Goal: Information Seeking & Learning: Learn about a topic

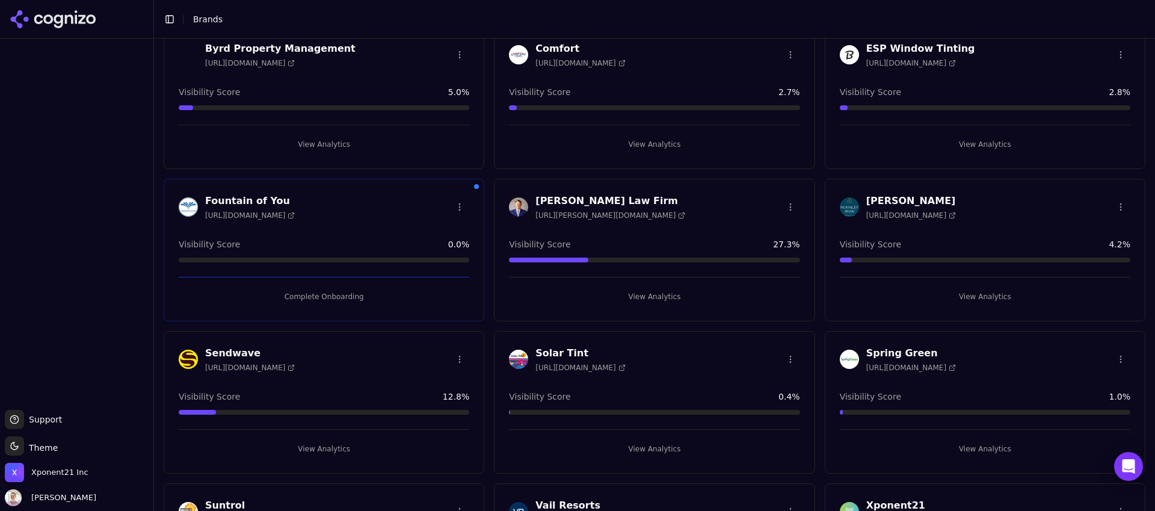
scroll to position [201, 0]
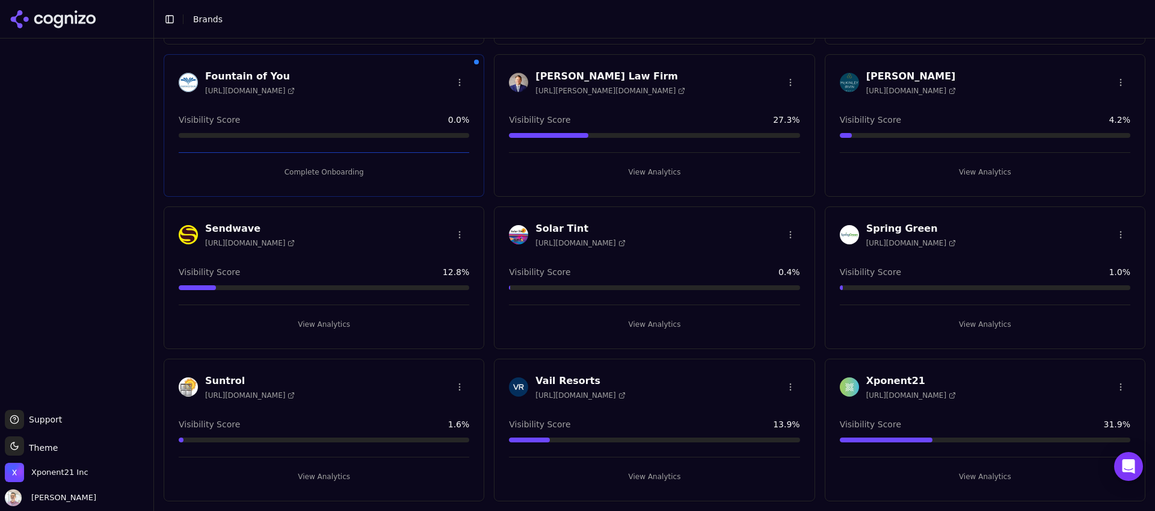
click at [882, 380] on h3 "Xponent21" at bounding box center [911, 380] width 90 height 14
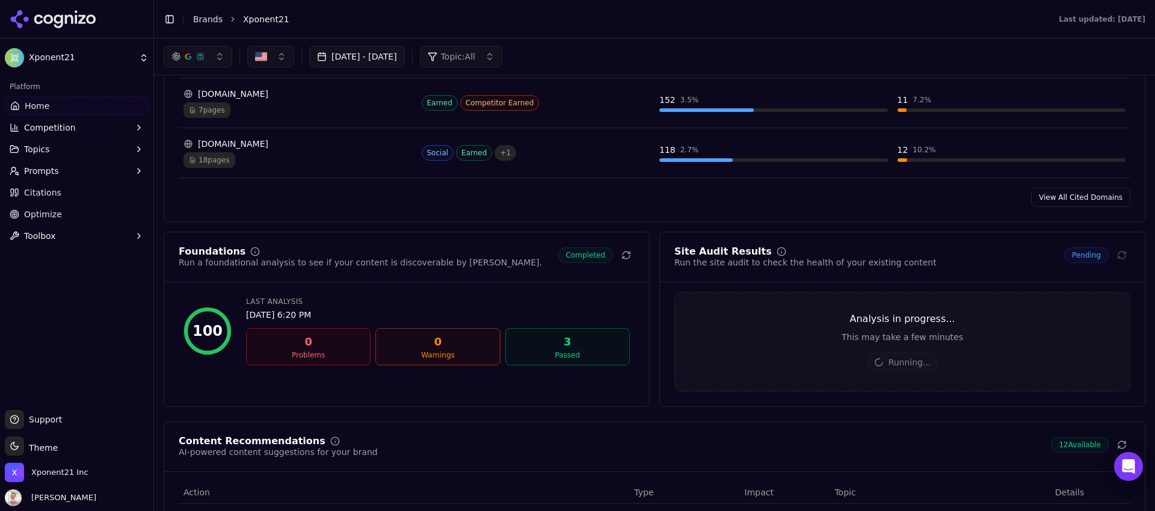
scroll to position [1240, 0]
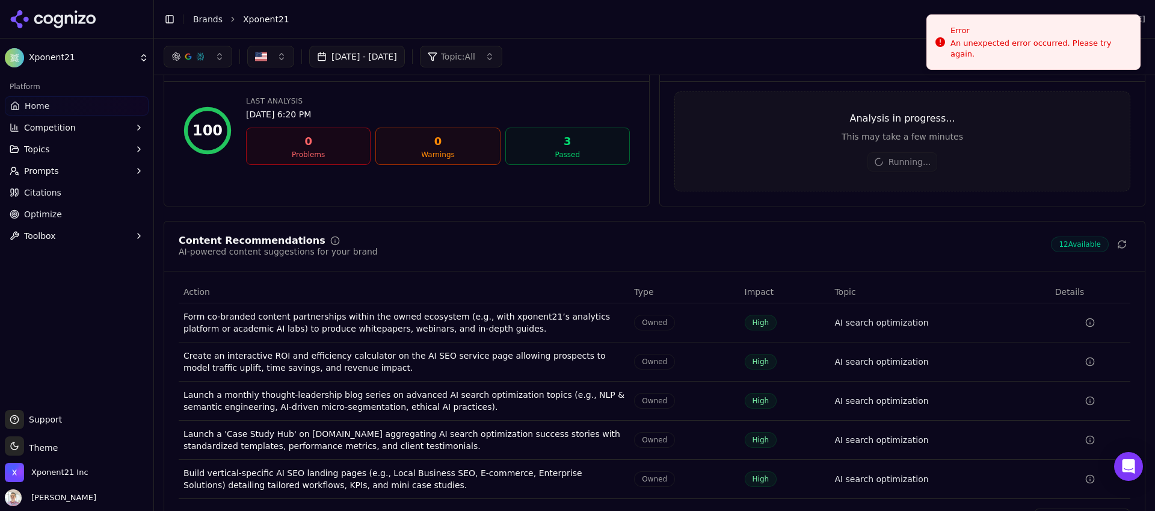
scroll to position [1466, 0]
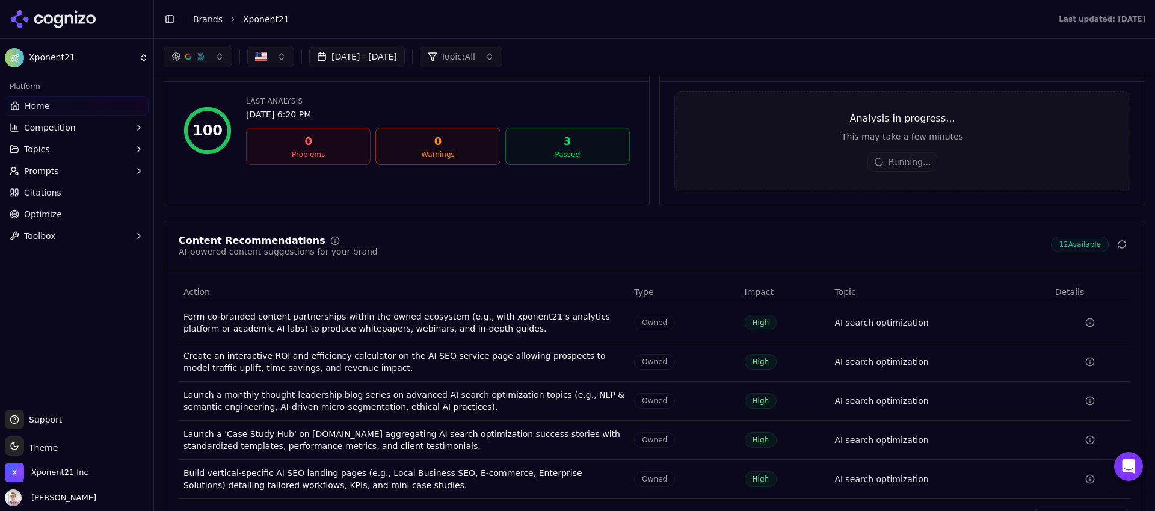
click at [967, 143] on div "This may take a few minutes" at bounding box center [902, 136] width 455 height 12
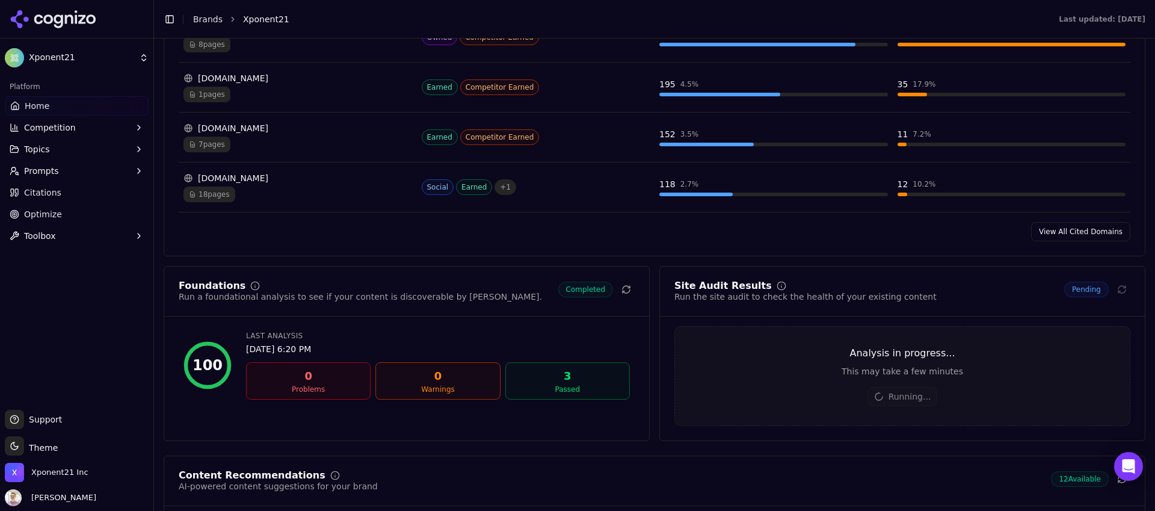
scroll to position [1244, 0]
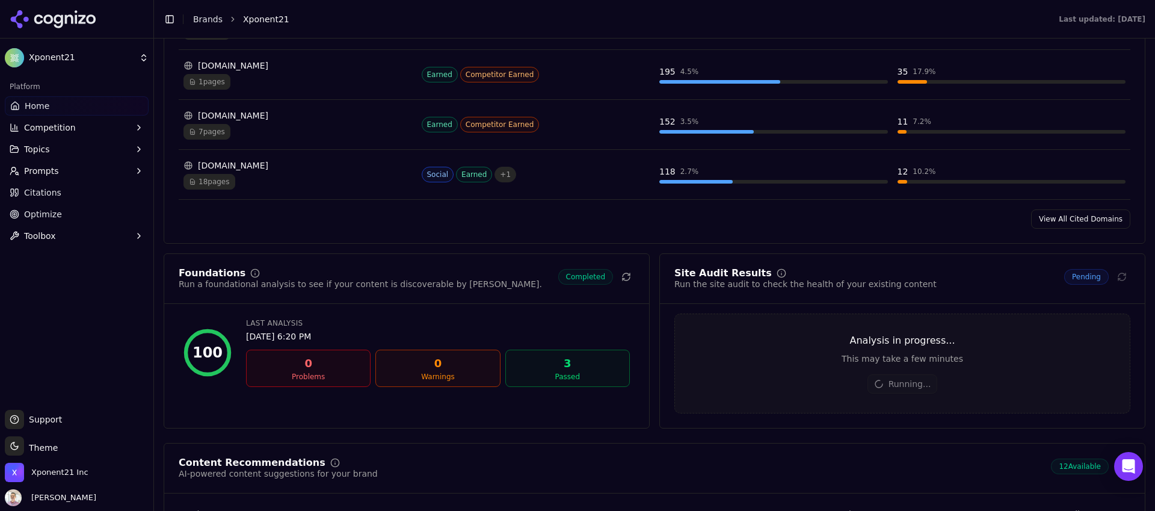
click at [1070, 284] on span "Pending" at bounding box center [1086, 277] width 45 height 16
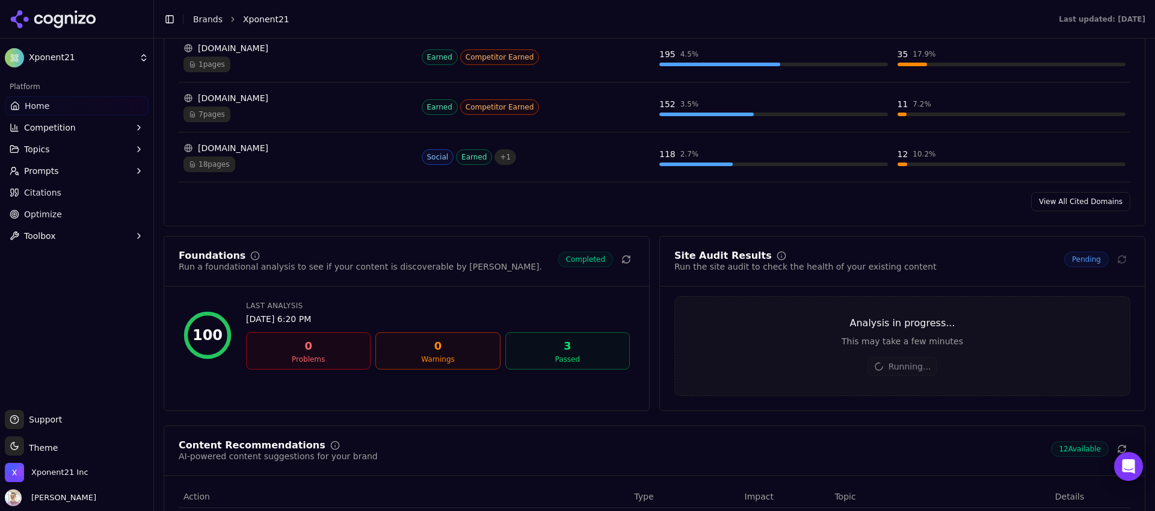
scroll to position [1287, 0]
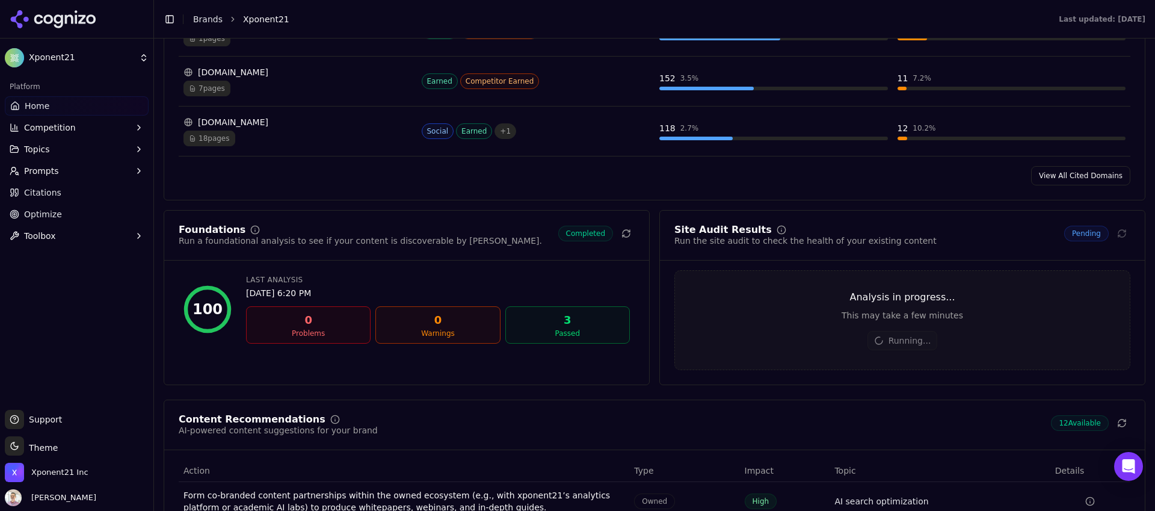
click at [1067, 431] on span "12 Available" at bounding box center [1080, 423] width 58 height 16
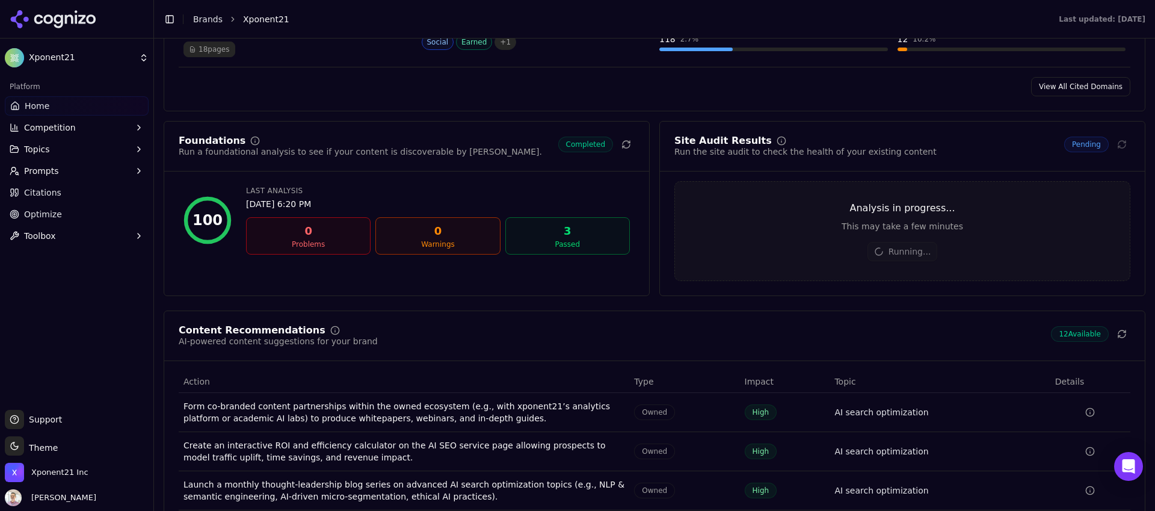
scroll to position [1479, 0]
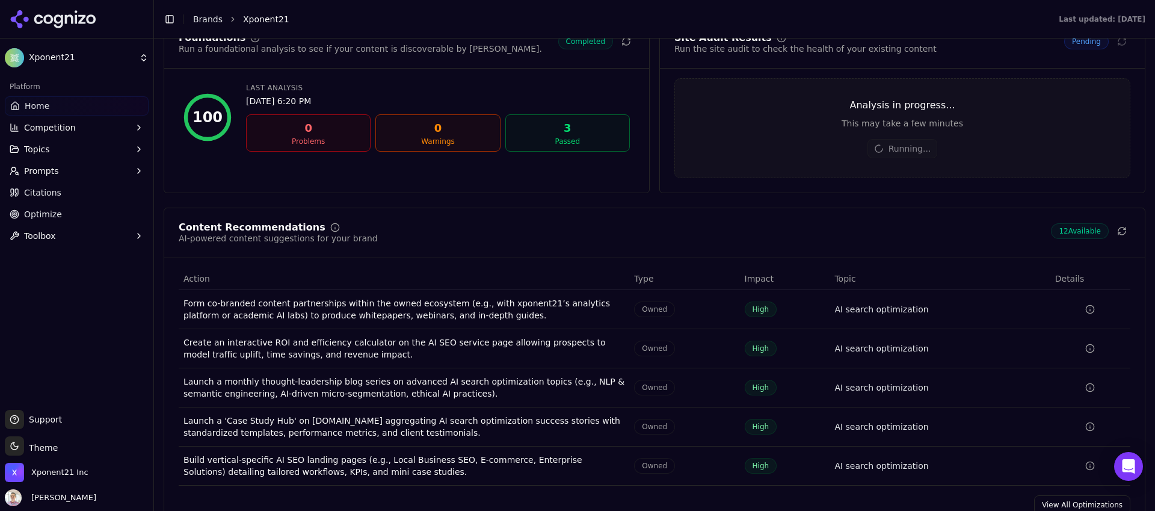
click at [61, 63] on html "Xponent21 Platform Home Competition Topics Prompts Citations Optimize Toolbox S…" at bounding box center [577, 255] width 1155 height 511
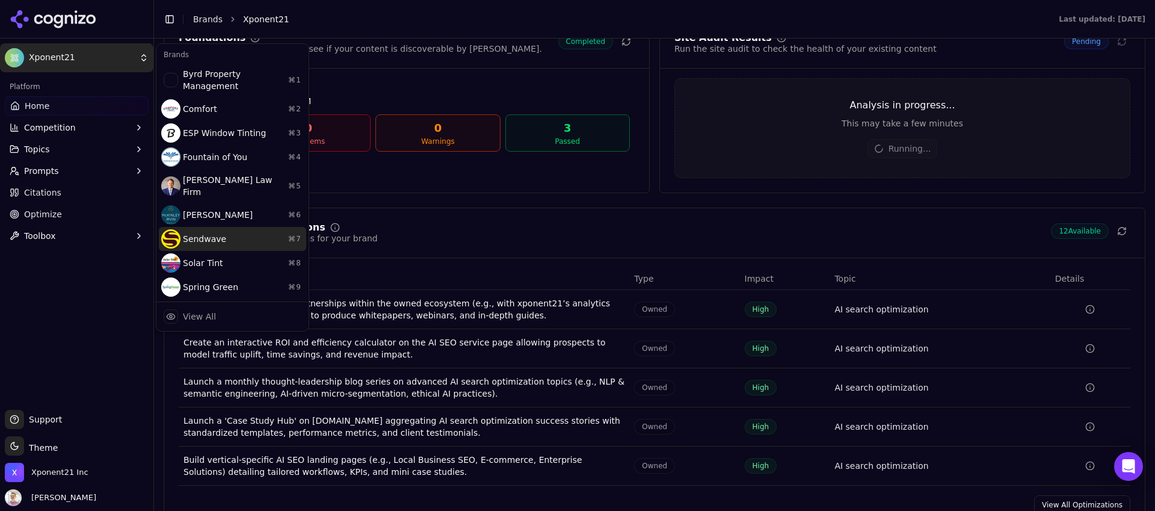
click at [215, 227] on div "Sendwave ⌘ 7" at bounding box center [232, 239] width 147 height 24
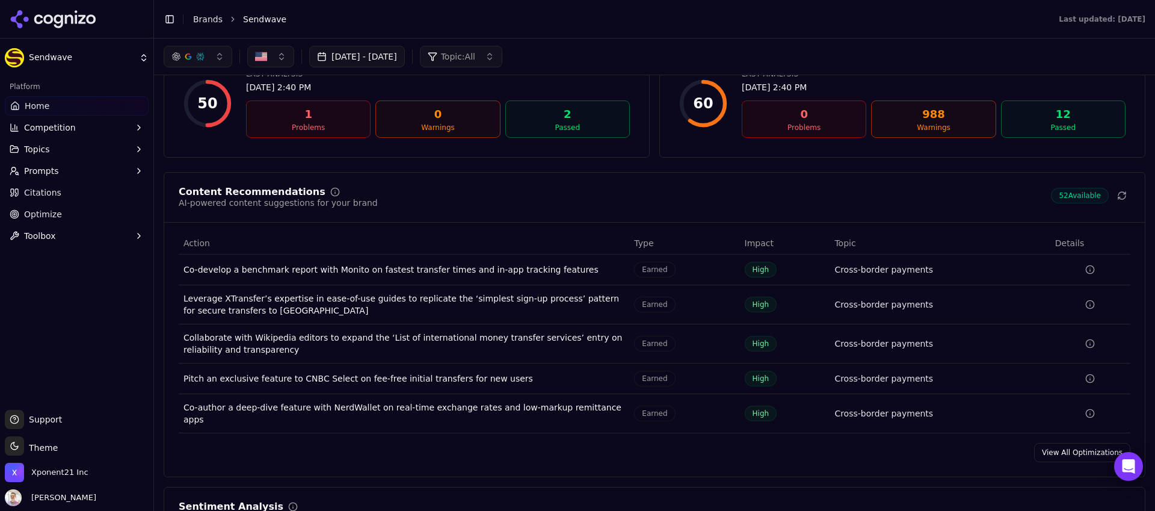
scroll to position [1460, 0]
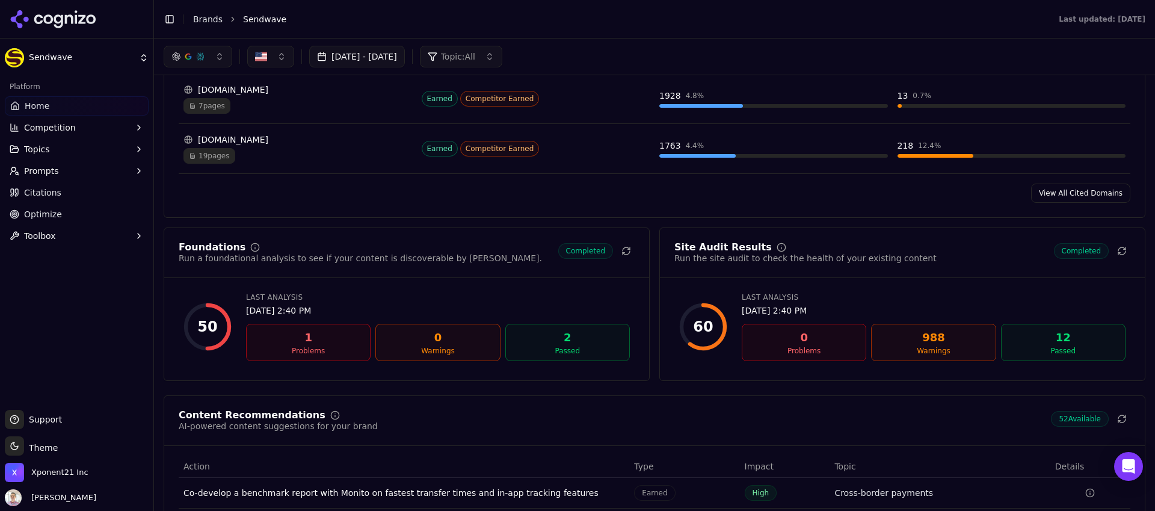
click at [1043, 381] on div "Site Audit Results Run the site audit to check the health of your existing cont…" at bounding box center [902, 303] width 486 height 153
click at [800, 344] on div "0" at bounding box center [804, 337] width 114 height 17
click at [826, 310] on div "Last Analysis Sep 3, 2025, 2:40 PM" at bounding box center [933, 304] width 384 height 24
drag, startPoint x: 824, startPoint y: 310, endPoint x: 953, endPoint y: 282, distance: 132.3
click at [826, 310] on div "[DATE] 2:40 PM" at bounding box center [933, 310] width 384 height 12
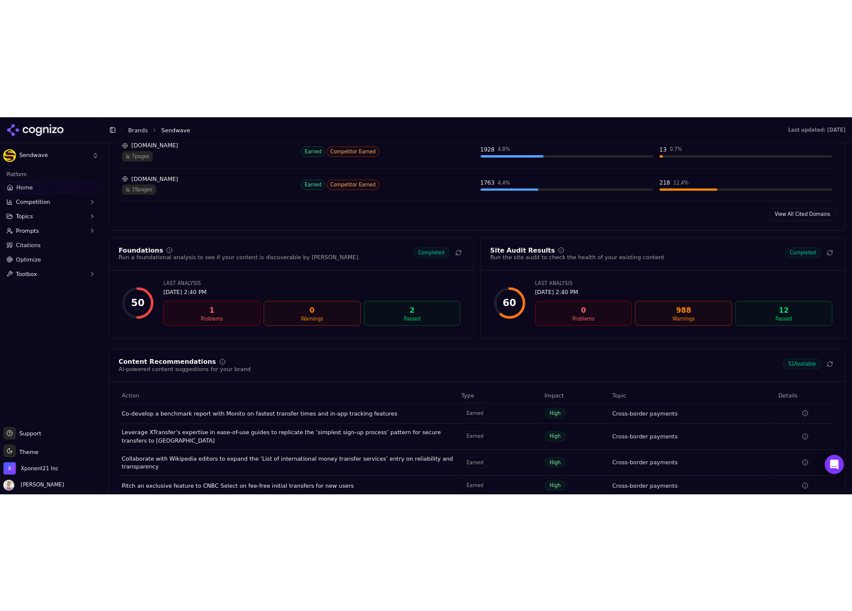
scroll to position [1507, 0]
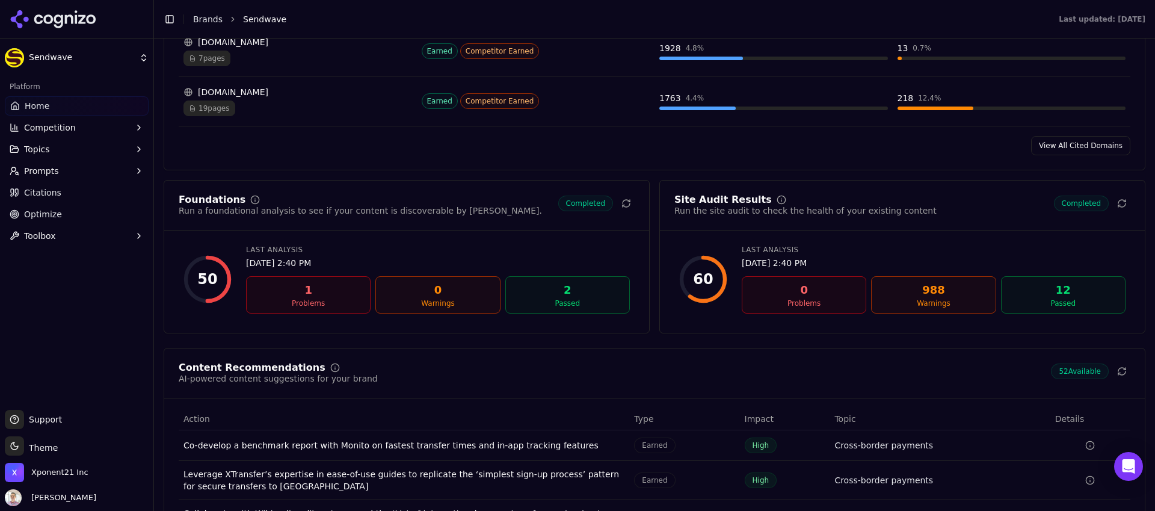
click at [1073, 209] on span "Completed" at bounding box center [1081, 203] width 55 height 16
click at [752, 230] on div "Site Audit Results Run the site audit to check the health of your existing cont…" at bounding box center [902, 212] width 485 height 35
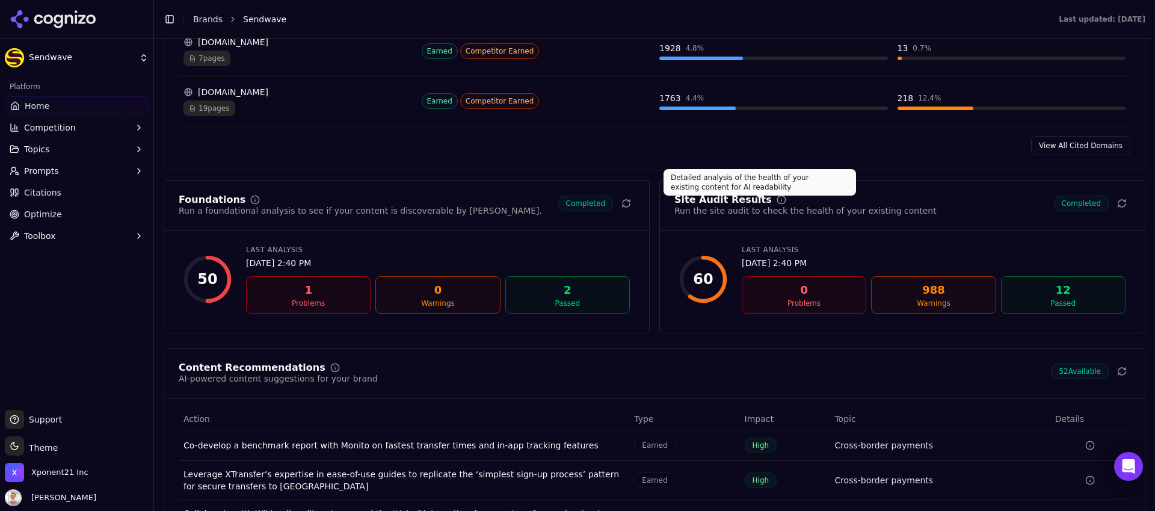
click at [776, 204] on icon at bounding box center [781, 200] width 10 height 10
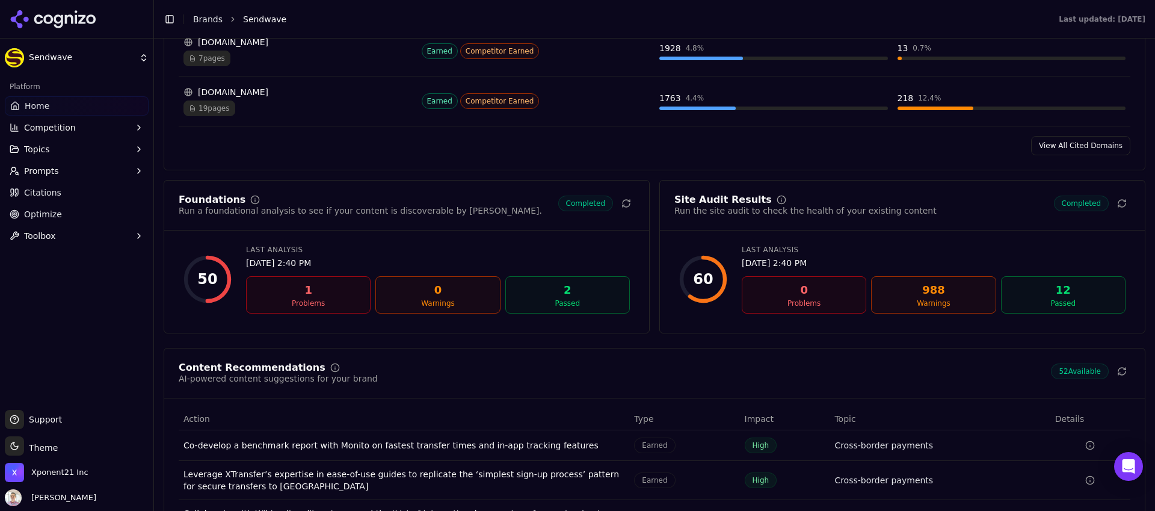
click at [713, 288] on div "60" at bounding box center [703, 279] width 48 height 48
drag, startPoint x: 711, startPoint y: 288, endPoint x: 940, endPoint y: 365, distance: 241.7
click at [755, 303] on div "60 Last Analysis Sep 3, 2025, 2:40 PM 0 Problems 988 Warnings 12 Passed" at bounding box center [902, 279] width 456 height 78
drag, startPoint x: 940, startPoint y: 365, endPoint x: 1019, endPoint y: 342, distance: 82.8
click at [951, 366] on div "Content Recommendations AI-powered content suggestions for your brand 52 Availa…" at bounding box center [654, 500] width 981 height 305
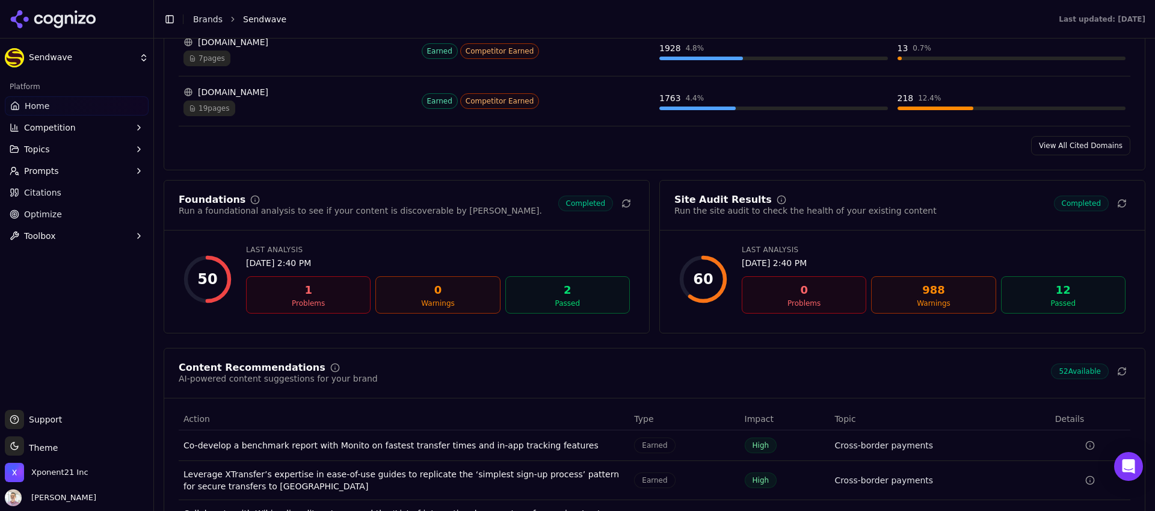
click at [1087, 299] on div "Site Audit Results Run the site audit to check the health of your existing cont…" at bounding box center [902, 256] width 486 height 153
click at [1106, 289] on div "12 Passed" at bounding box center [1063, 294] width 124 height 37
click at [1090, 348] on div "Foundations Run a foundational analysis to see if your content is discoverable …" at bounding box center [654, 416] width 981 height 473
click at [1085, 333] on div "Site Audit Results Run the site audit to check the health of your existing cont…" at bounding box center [902, 256] width 486 height 153
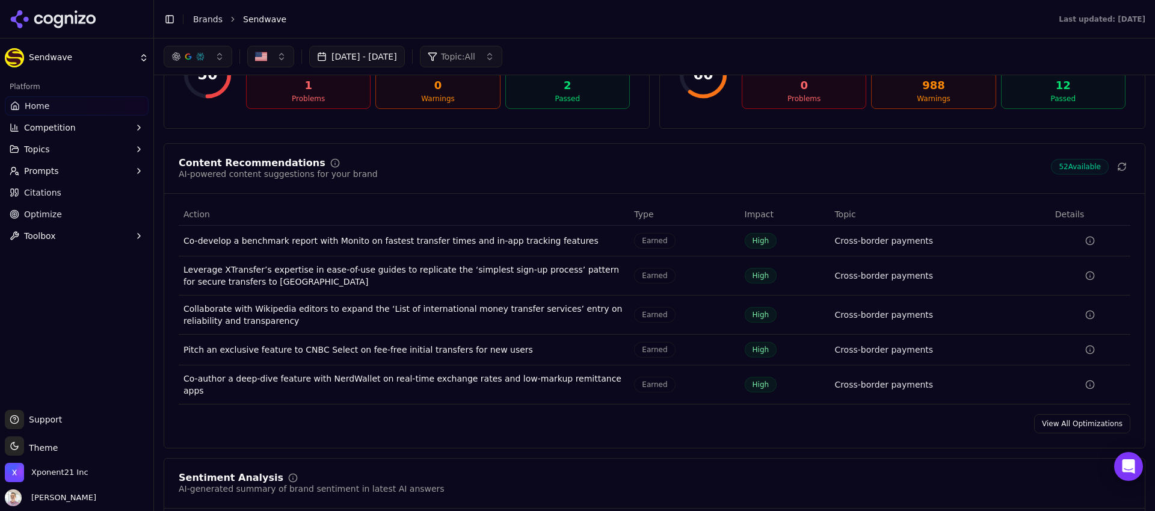
scroll to position [1675, 0]
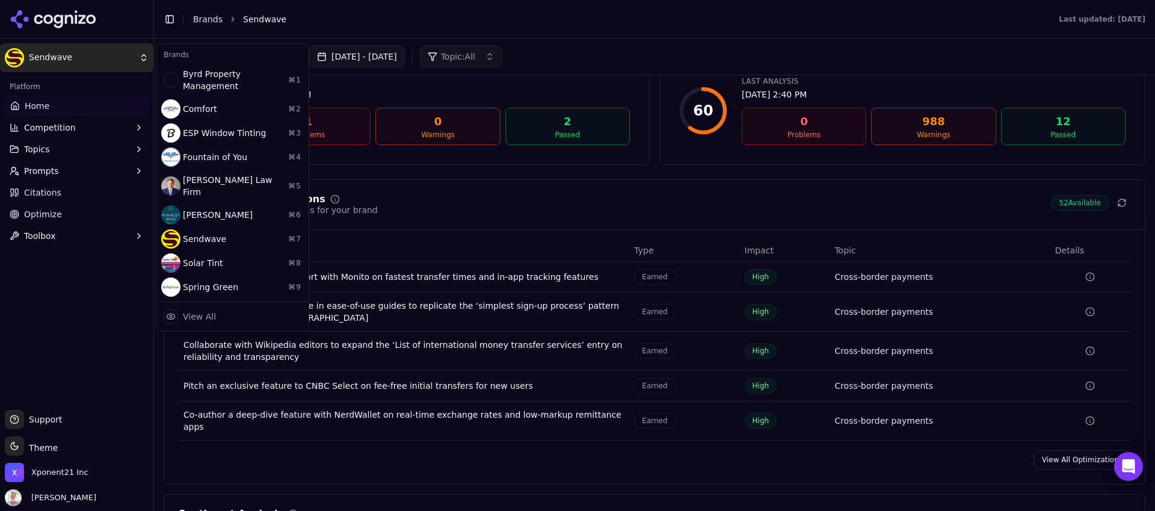
click at [53, 61] on html "Sendwave Platform Home Competition Topics Prompts Citations Optimize Toolbox Su…" at bounding box center [577, 255] width 1155 height 511
click at [219, 275] on div "Spring Green ⌘ 9" at bounding box center [232, 287] width 147 height 24
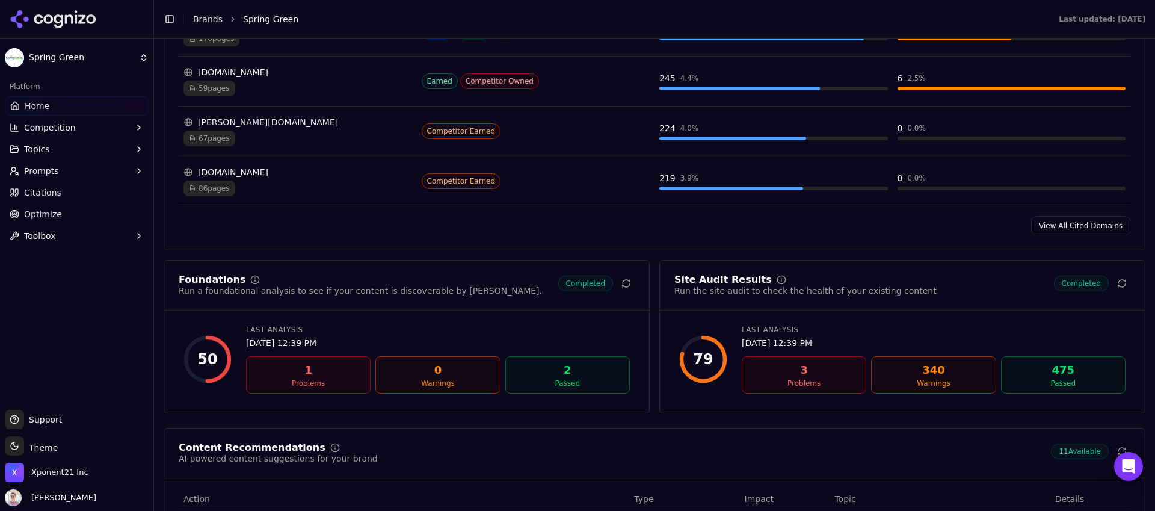
scroll to position [1273, 0]
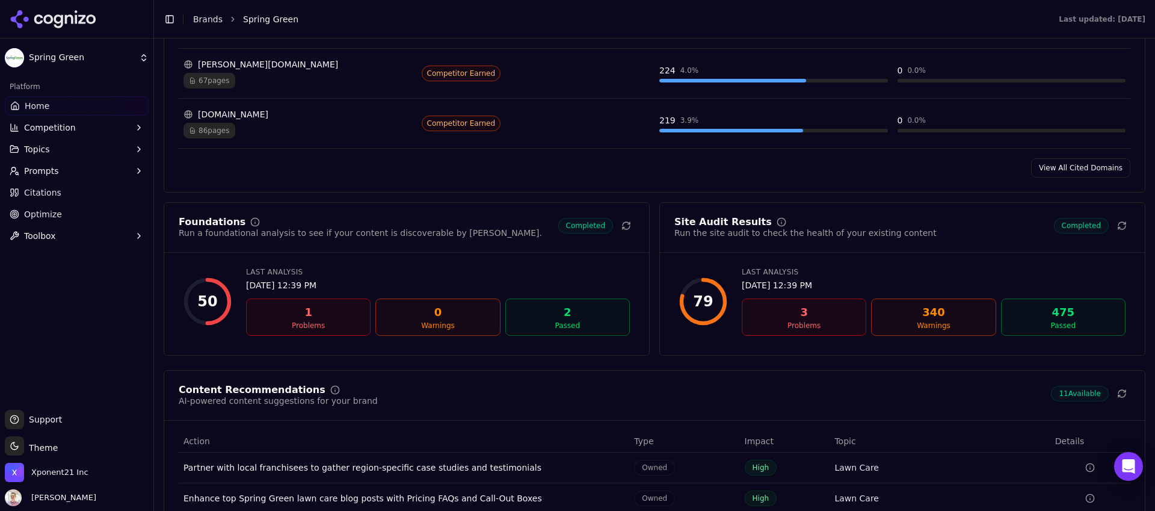
click at [689, 291] on div "79" at bounding box center [703, 301] width 48 height 48
click at [690, 287] on div "79" at bounding box center [703, 301] width 48 height 48
click at [762, 217] on div "Site Audit Results Run the site audit to check the health of your existing cont…" at bounding box center [902, 278] width 486 height 153
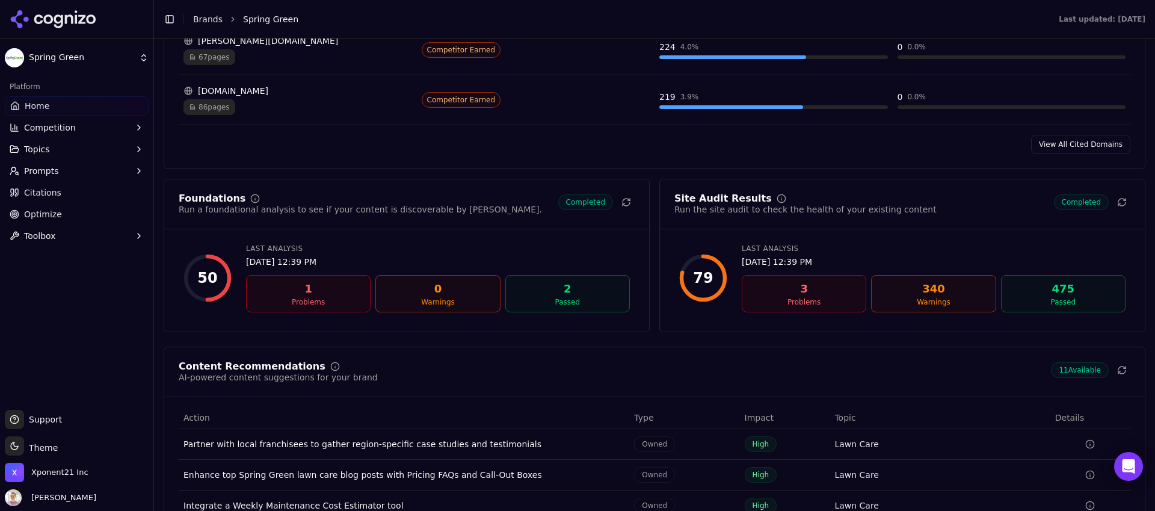
scroll to position [1309, 0]
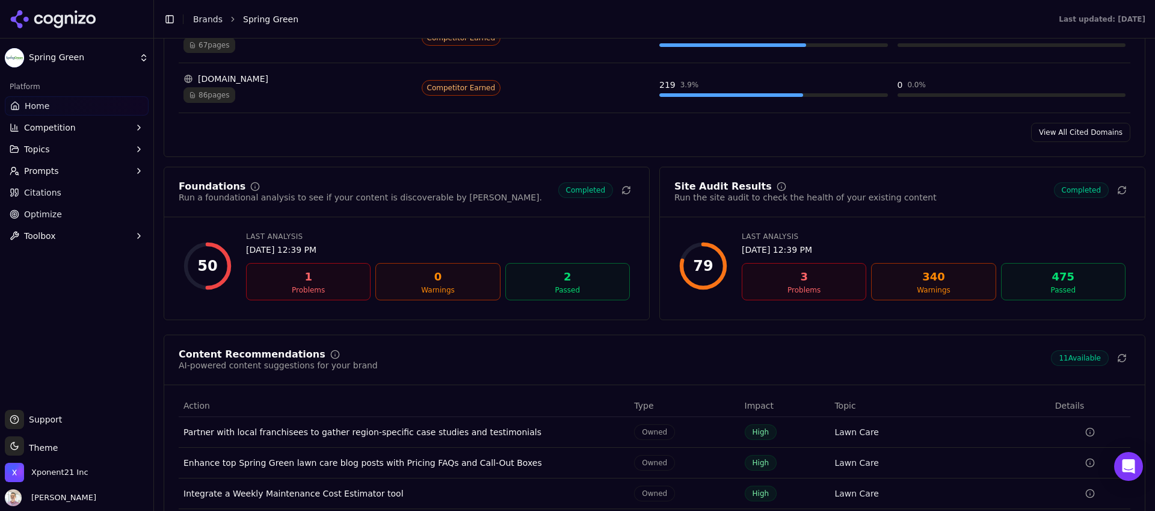
click at [1039, 313] on div "Site Audit Results Run the site audit to check the health of your existing cont…" at bounding box center [902, 243] width 486 height 153
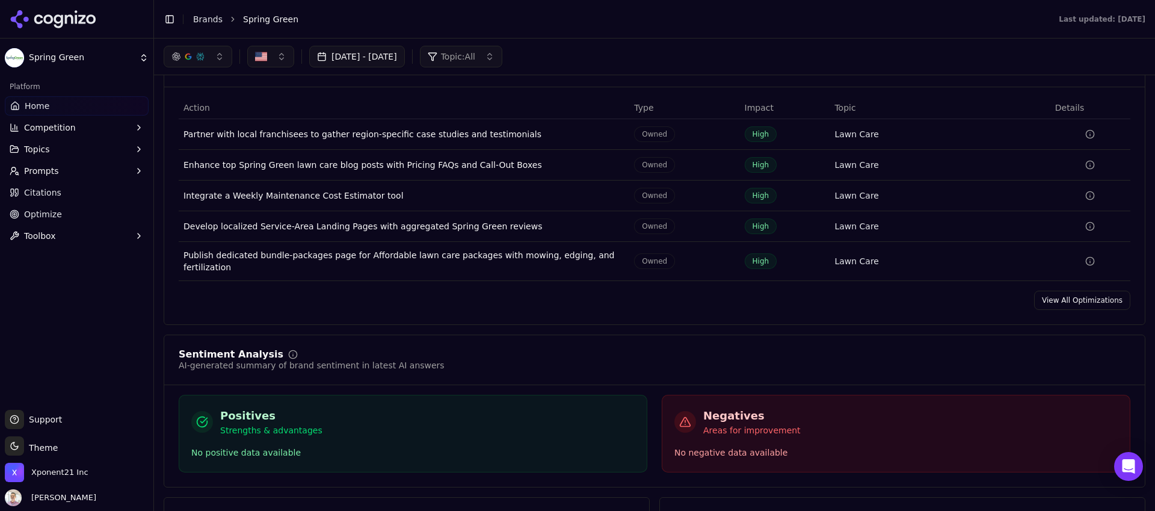
scroll to position [1583, 0]
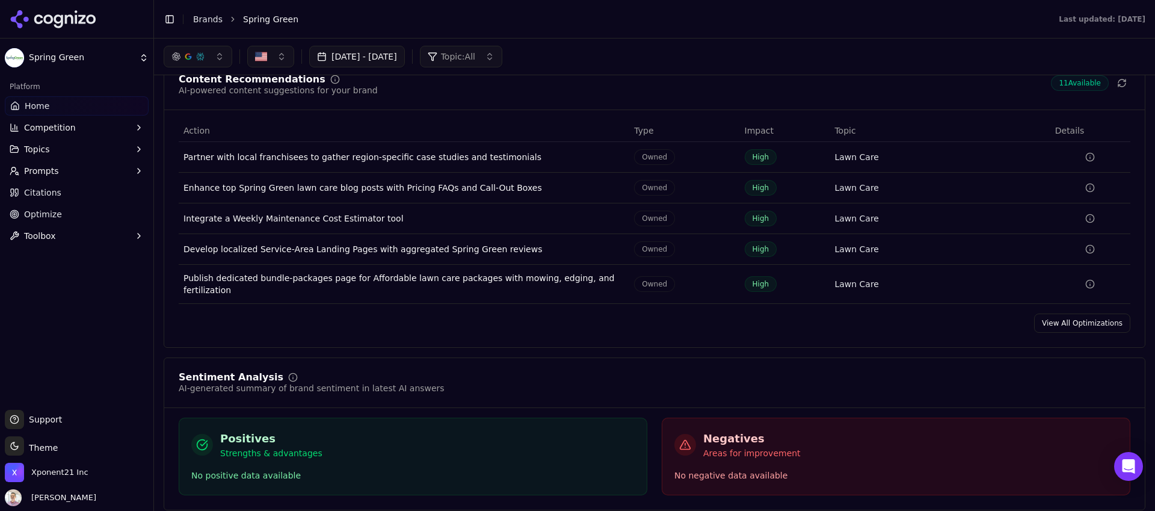
click at [167, 19] on button "Toggle Sidebar" at bounding box center [169, 19] width 17 height 17
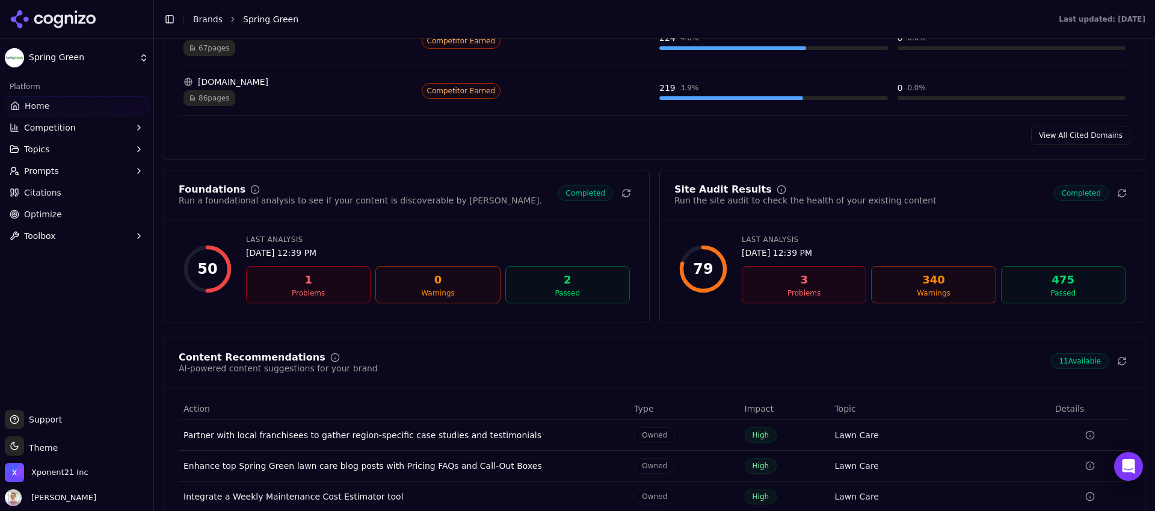
scroll to position [1333, 0]
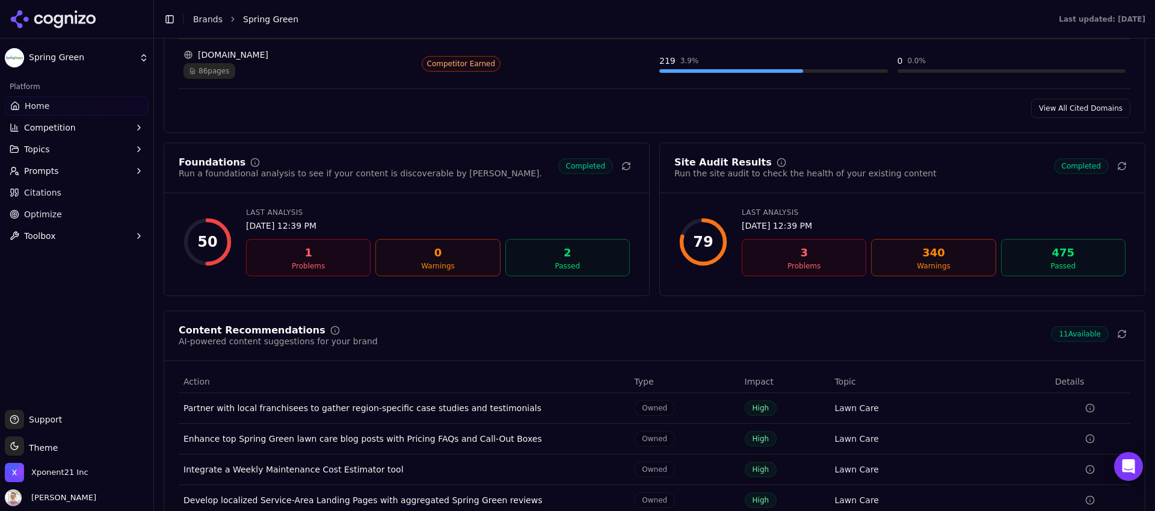
click at [118, 61] on html "Spring Green Platform Home Competition Topics Prompts Citations Optimize Toolbo…" at bounding box center [577, 255] width 1155 height 511
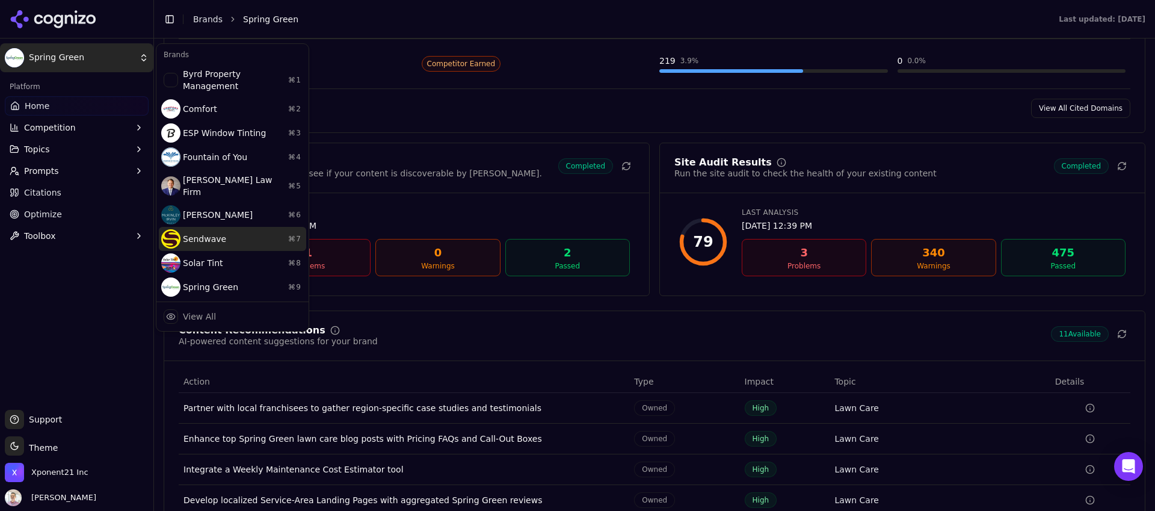
click at [218, 227] on div "Sendwave ⌘ 7" at bounding box center [232, 239] width 147 height 24
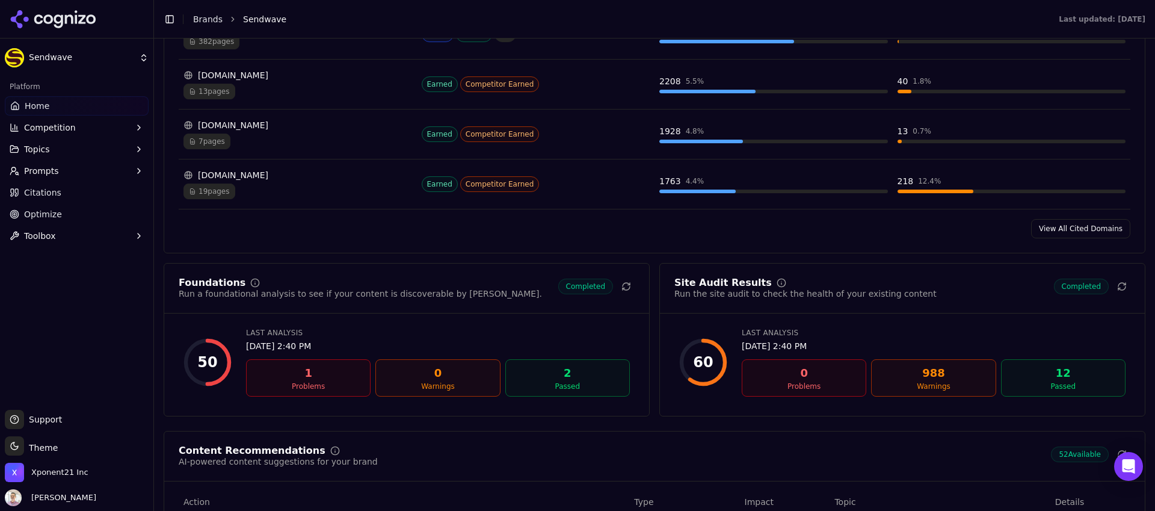
scroll to position [1613, 0]
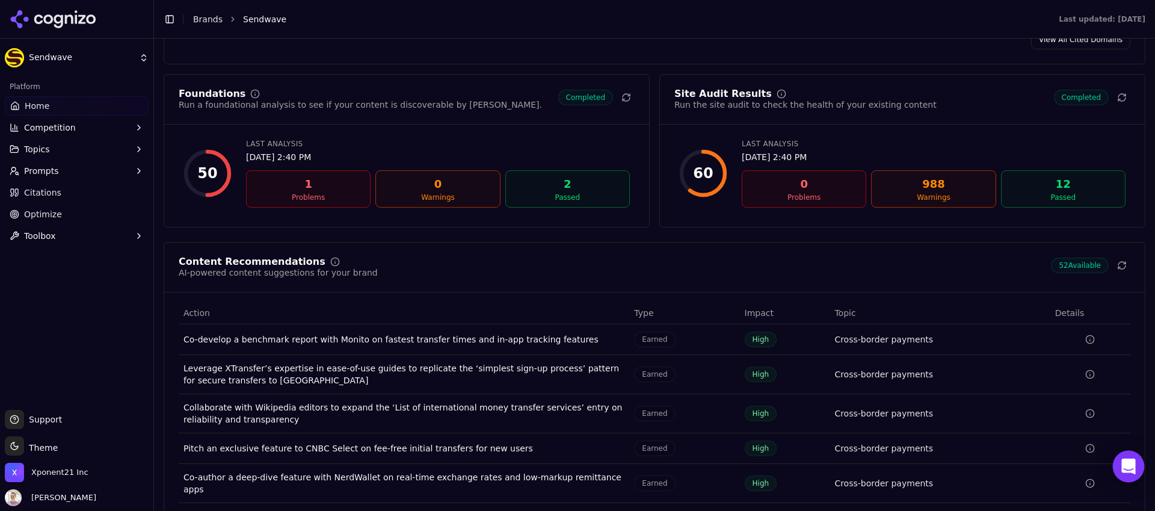
click at [1129, 468] on icon "Open Intercom Messenger" at bounding box center [1128, 466] width 16 height 16
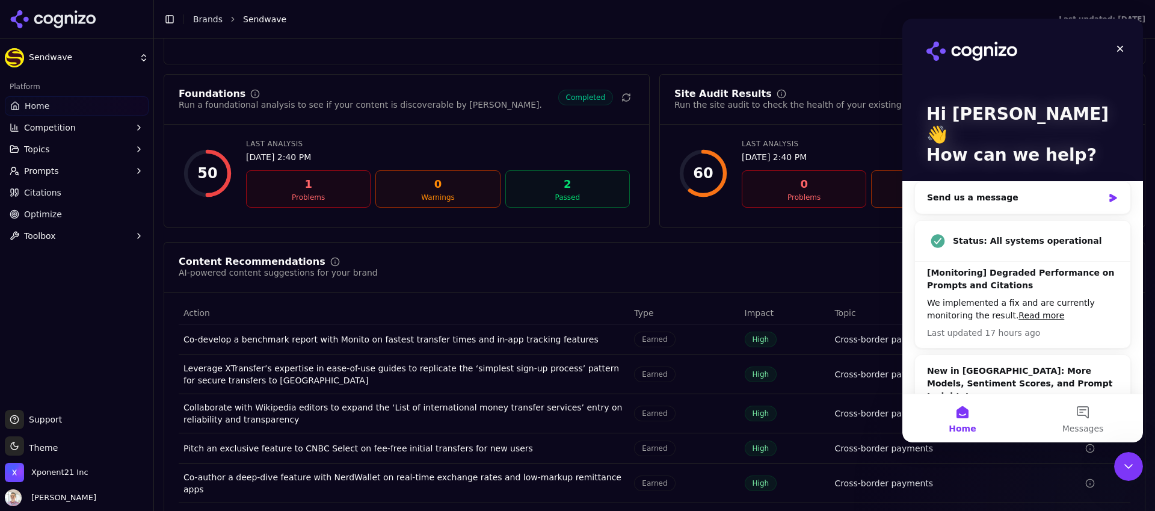
scroll to position [0, 0]
click at [1084, 415] on button "Messages" at bounding box center [1082, 418] width 120 height 48
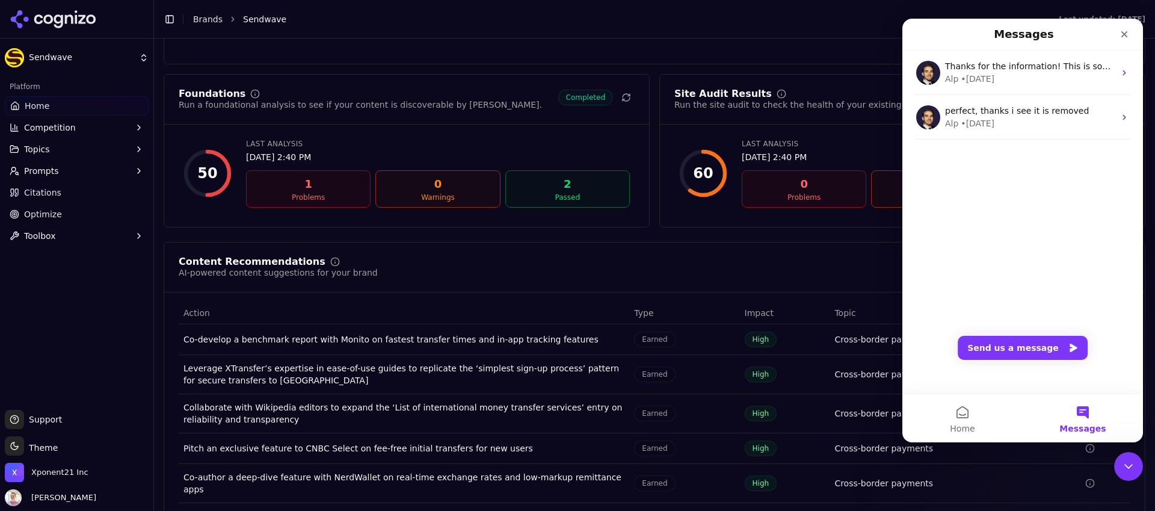
click at [966, 177] on div "Thanks for the information! This is something we deeply care about providing an…" at bounding box center [1022, 119] width 241 height 137
click at [1036, 352] on button "Send us a message" at bounding box center [1022, 348] width 130 height 24
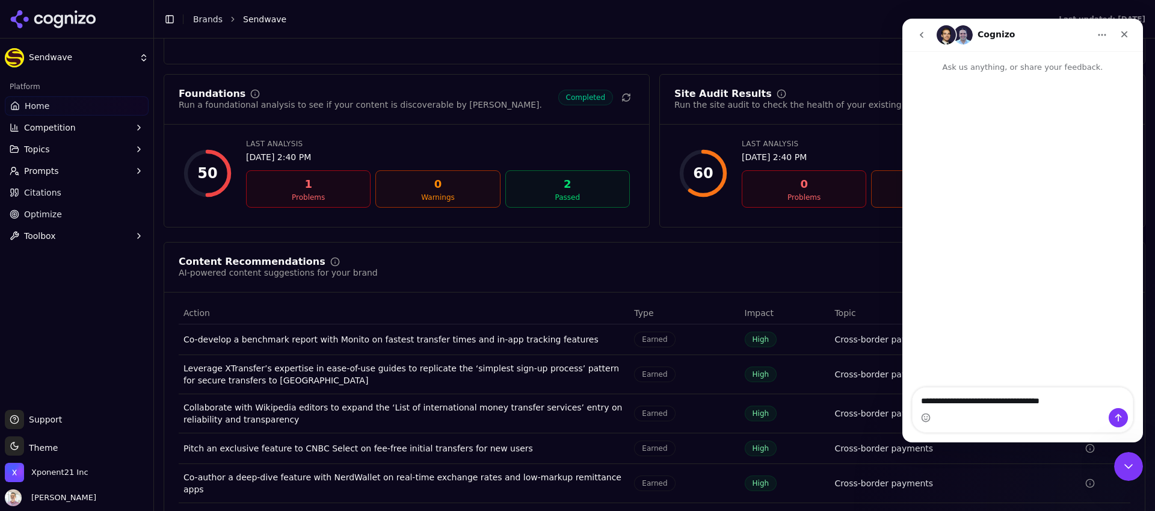
type textarea "**********"
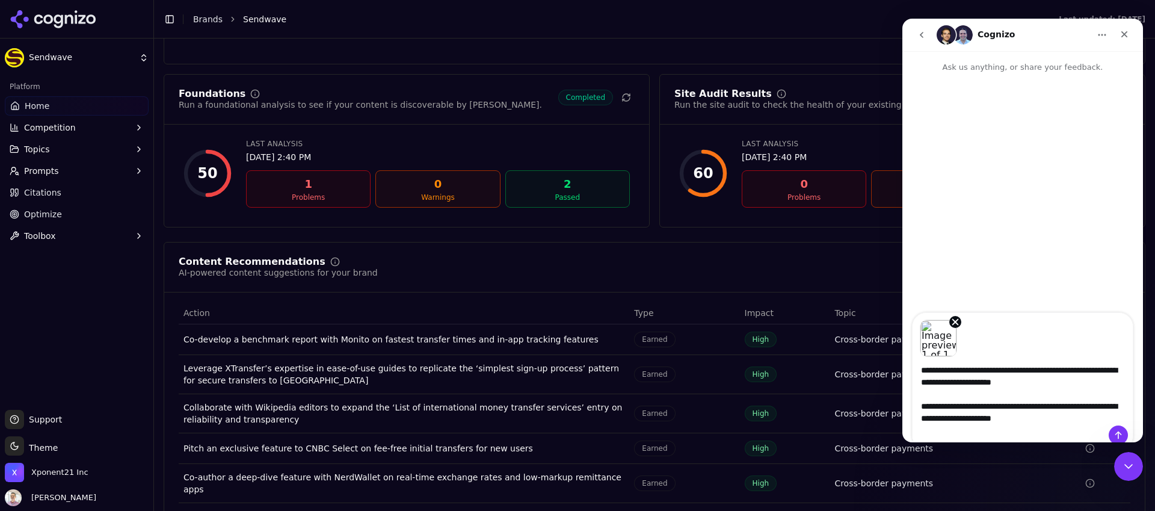
type textarea "**********"
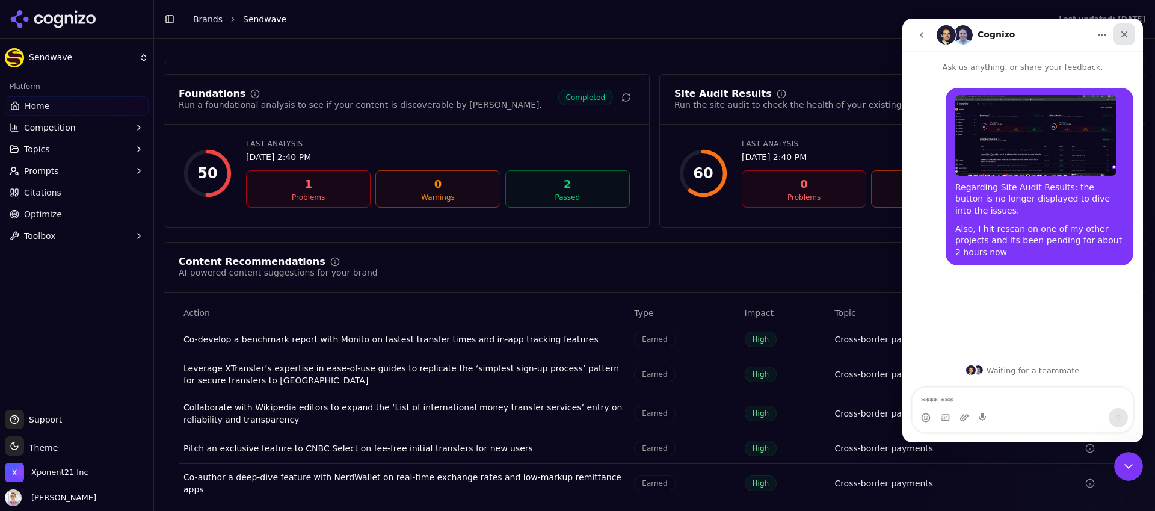
click at [1129, 33] on div "Close" at bounding box center [1124, 34] width 22 height 22
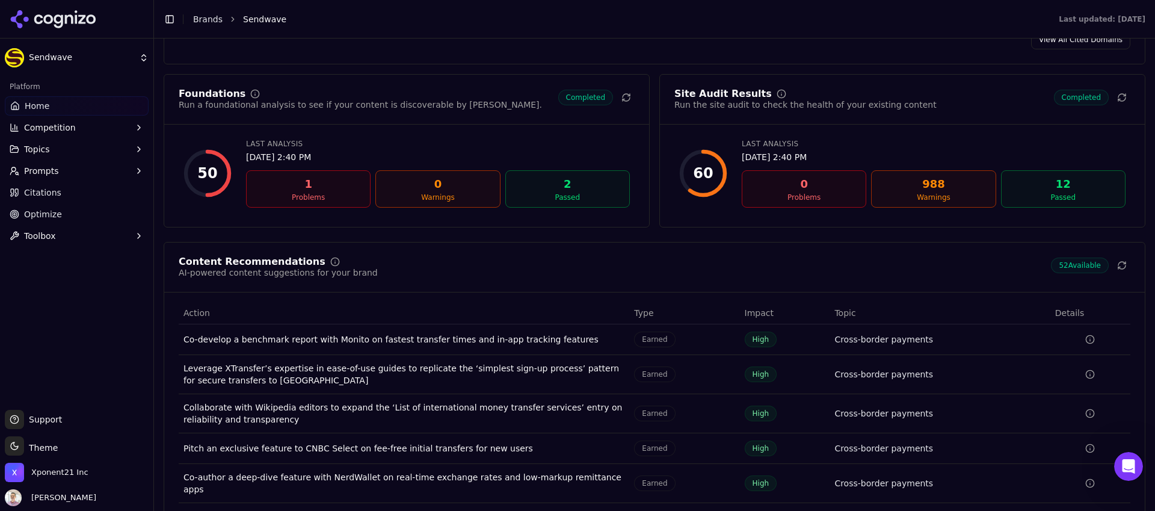
click at [951, 187] on div "988" at bounding box center [933, 184] width 114 height 17
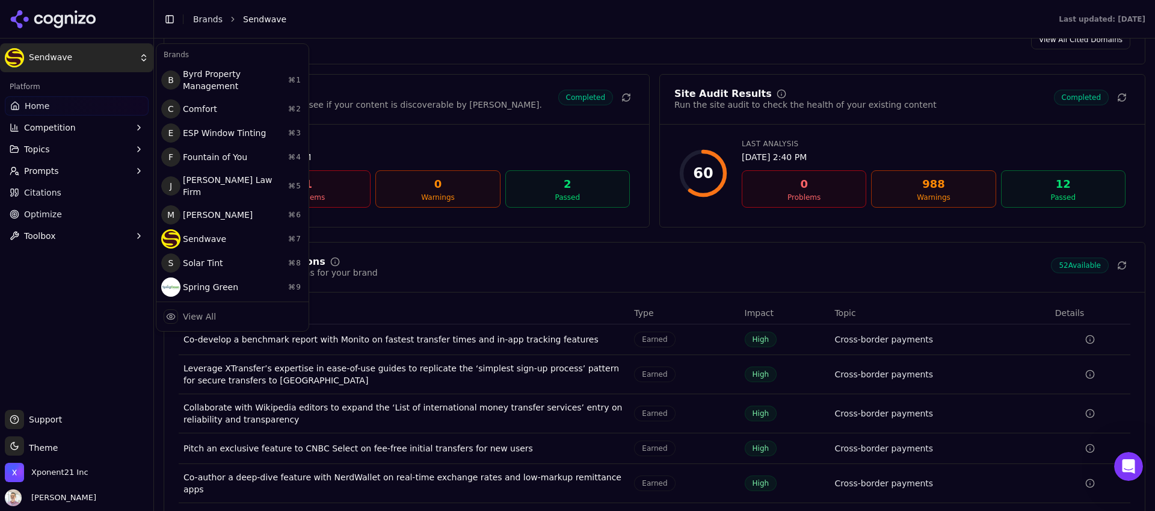
click at [108, 56] on html "Sendwave Platform Home Competition Topics Prompts Citations Optimize Toolbox Su…" at bounding box center [577, 255] width 1155 height 511
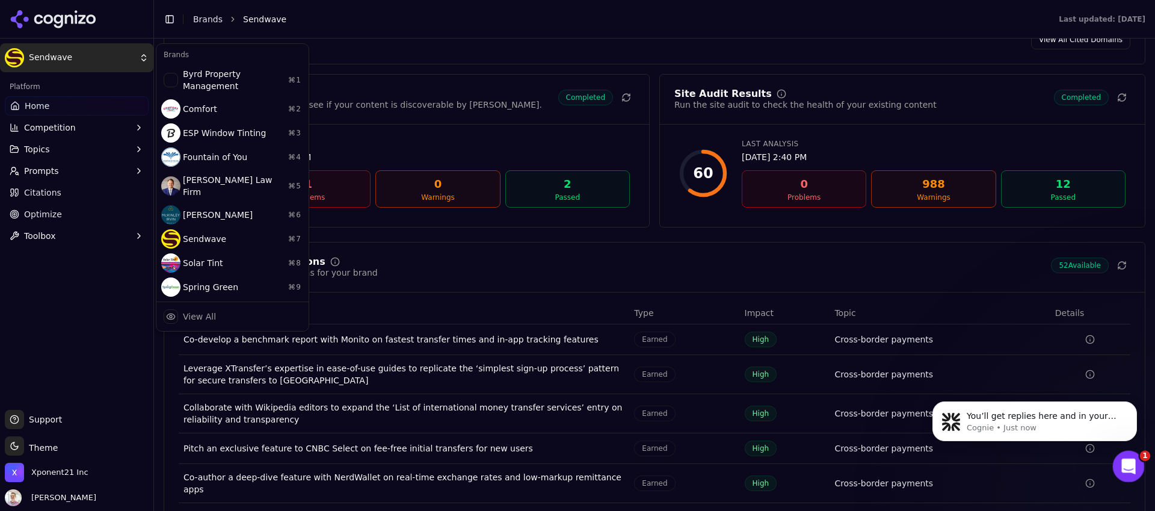
click at [1125, 458] on icon "Open Intercom Messenger" at bounding box center [1127, 465] width 20 height 20
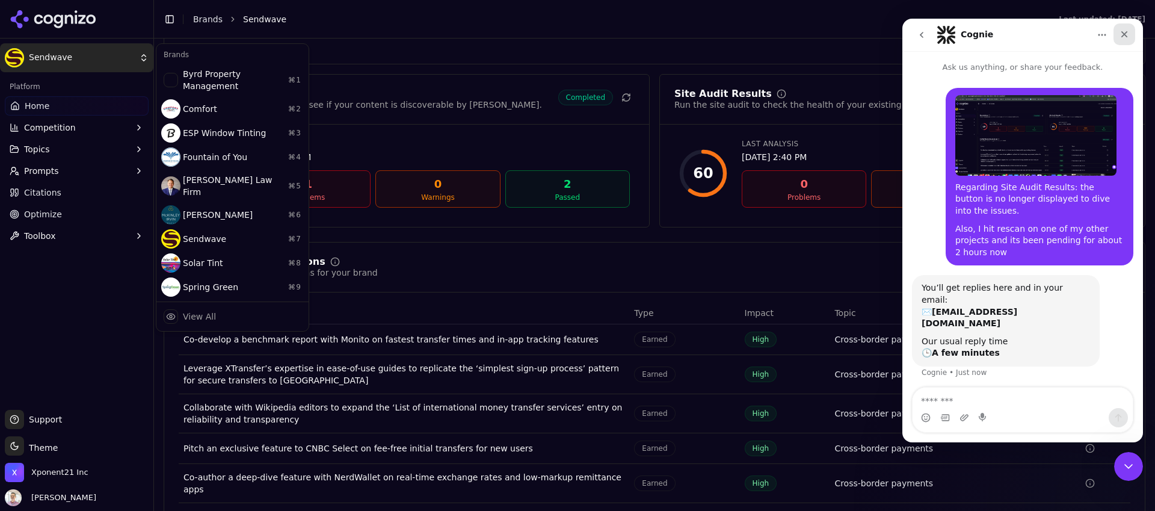
click at [1128, 31] on icon "Close" at bounding box center [1124, 34] width 10 height 10
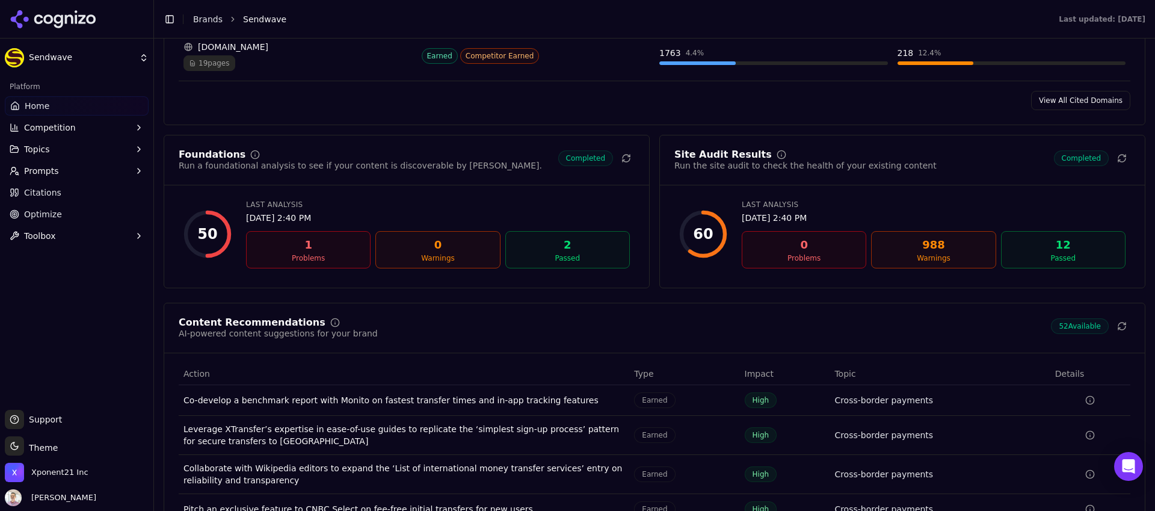
scroll to position [1574, 0]
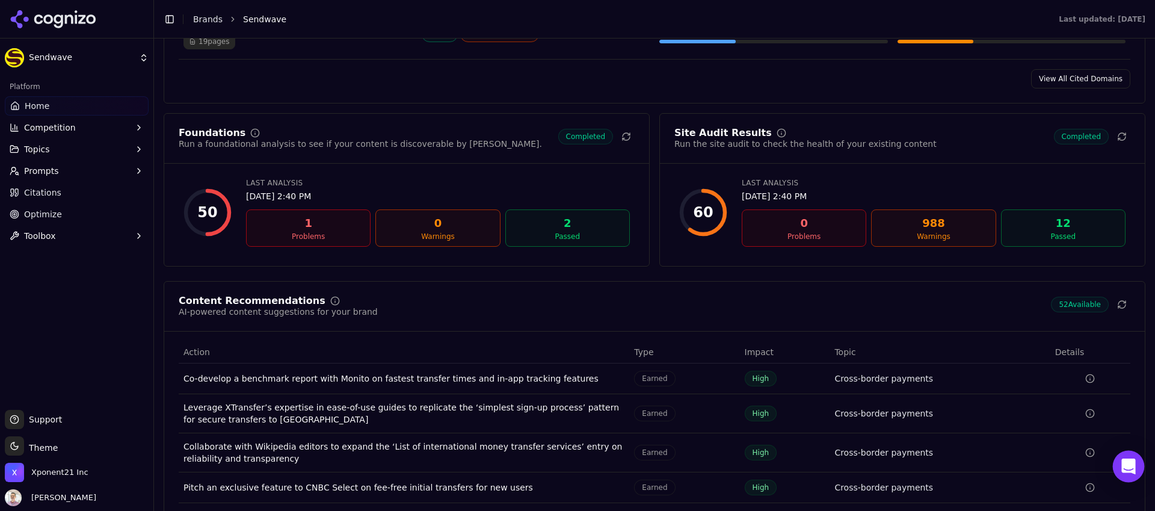
click at [1126, 464] on icon "Open Intercom Messenger" at bounding box center [1128, 466] width 14 height 16
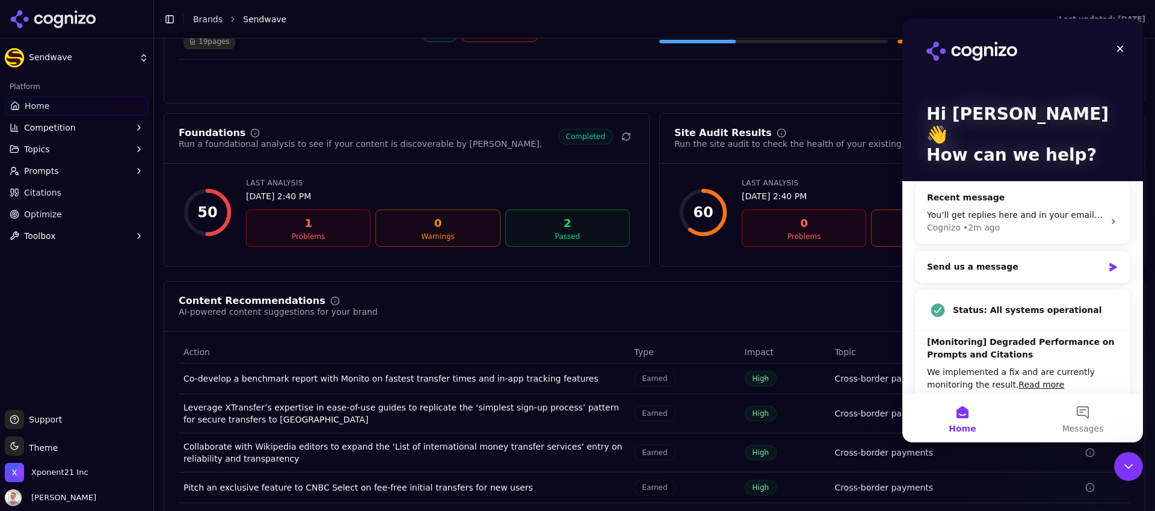
scroll to position [0, 0]
click at [1017, 221] on div "• 2m ago" at bounding box center [1007, 227] width 37 height 13
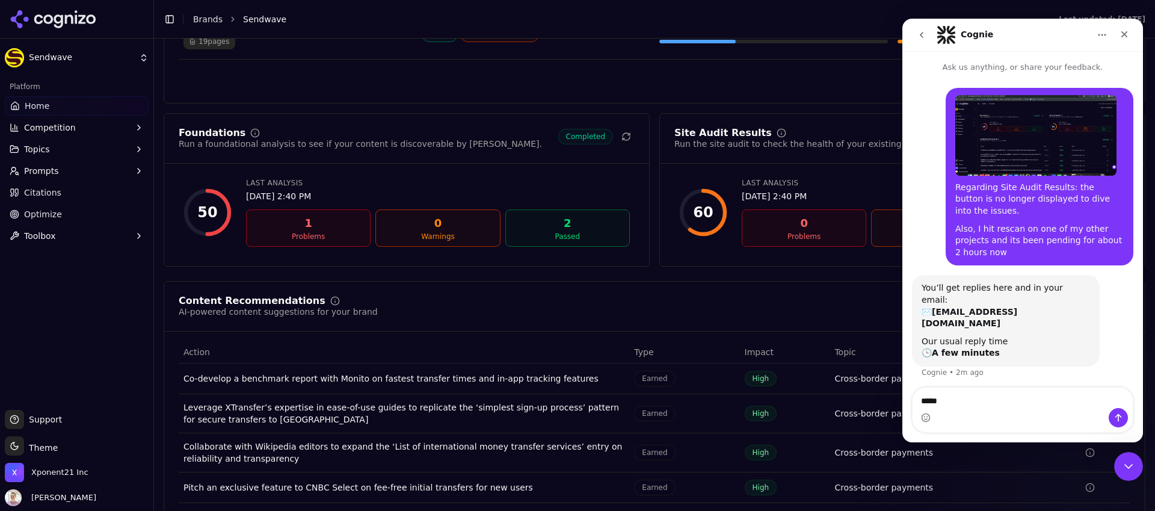
type textarea "******"
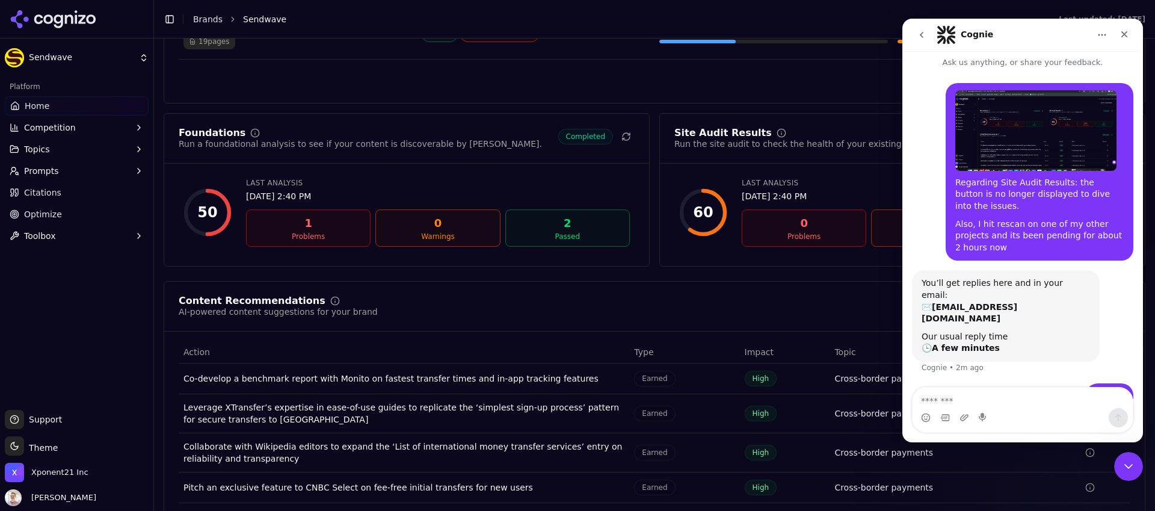
click at [79, 69] on html "Sendwave Platform Home Competition Topics Prompts Citations Optimize Toolbox Su…" at bounding box center [577, 255] width 1155 height 511
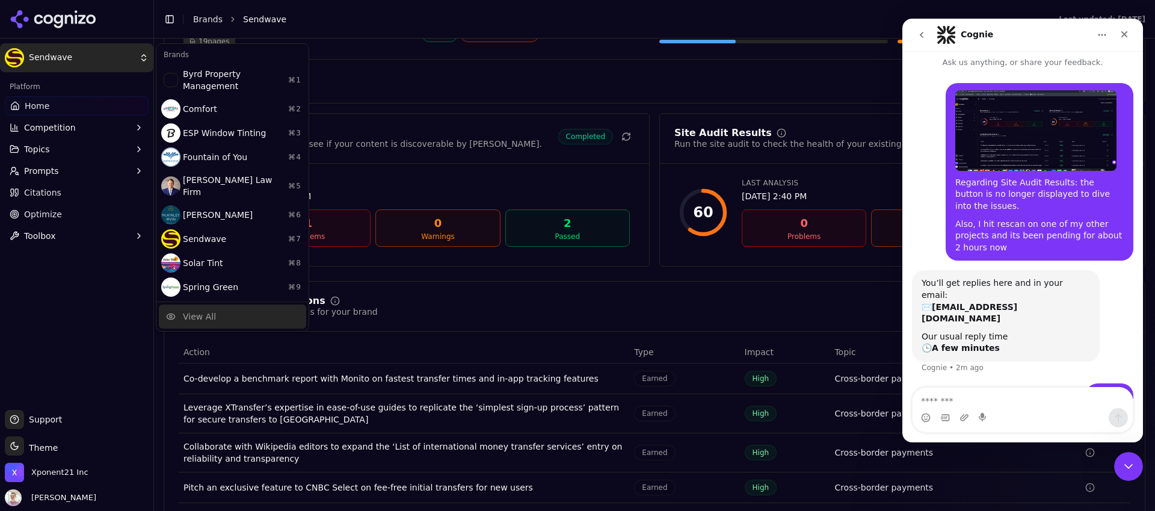
click at [213, 304] on div "View All" at bounding box center [232, 316] width 147 height 24
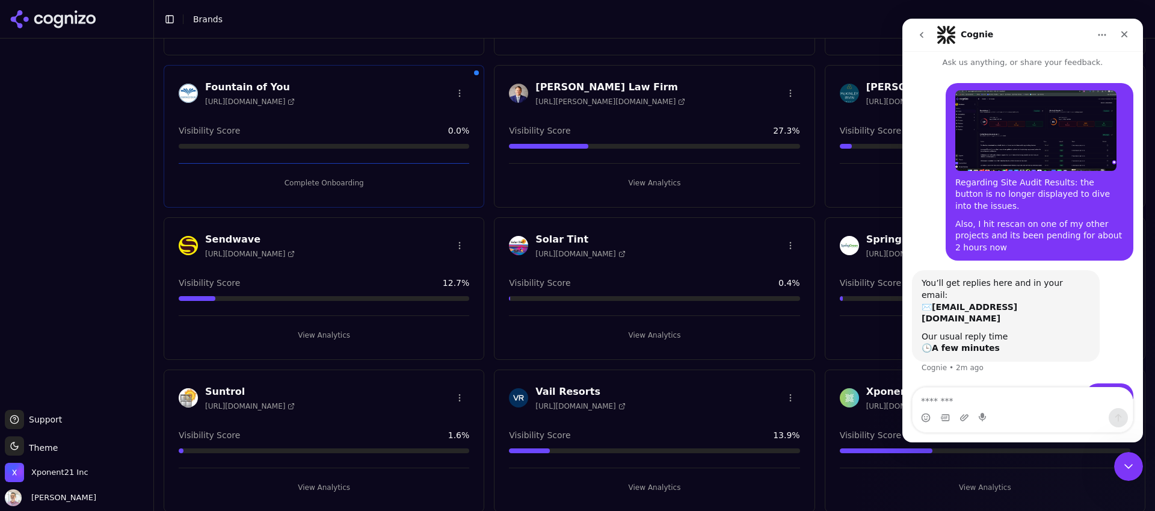
scroll to position [201, 0]
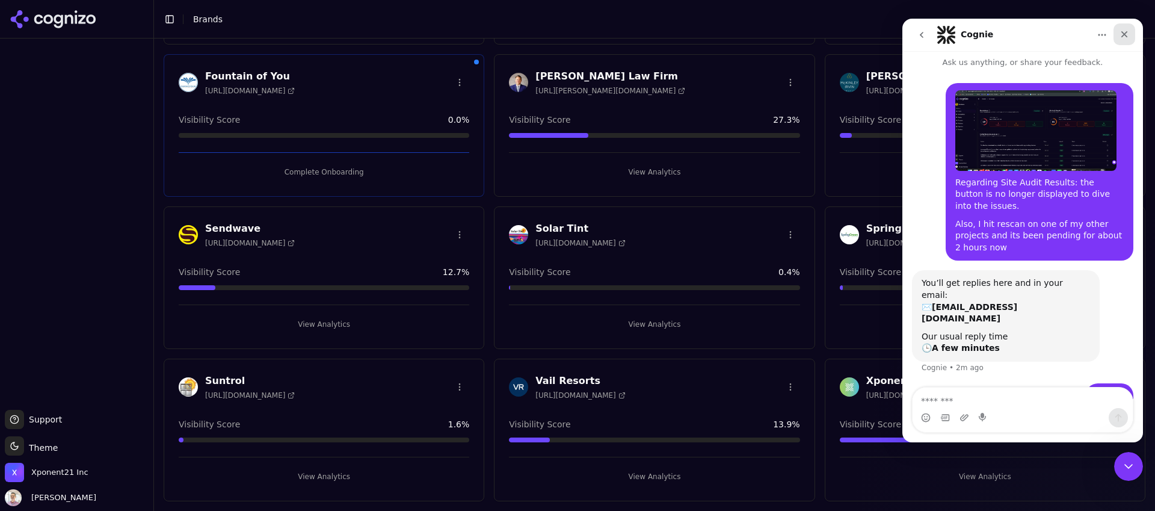
click at [1130, 35] on div "Close" at bounding box center [1124, 34] width 22 height 22
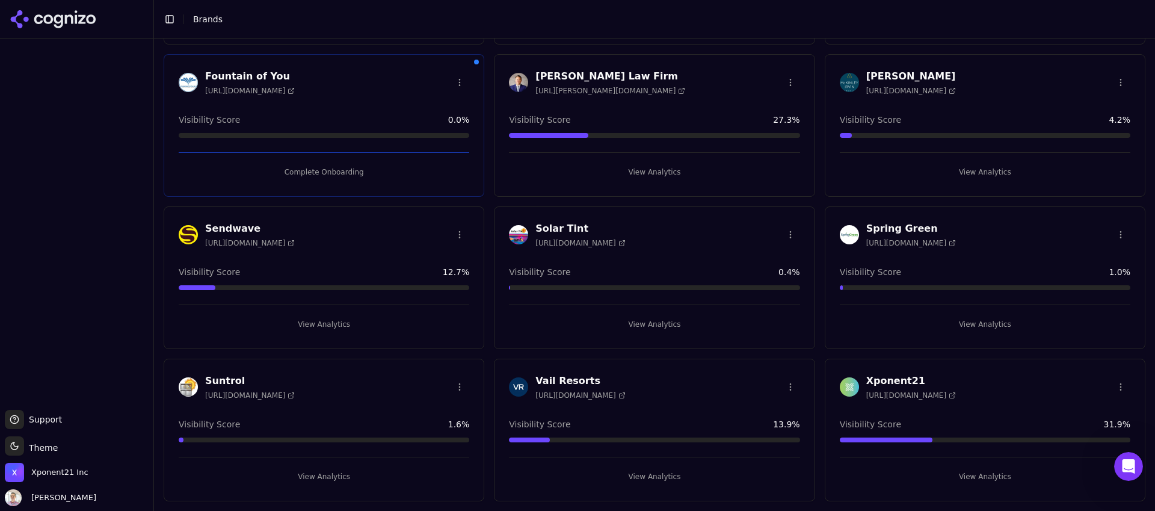
scroll to position [5, 0]
click at [908, 384] on h3 "Xponent21" at bounding box center [911, 380] width 90 height 14
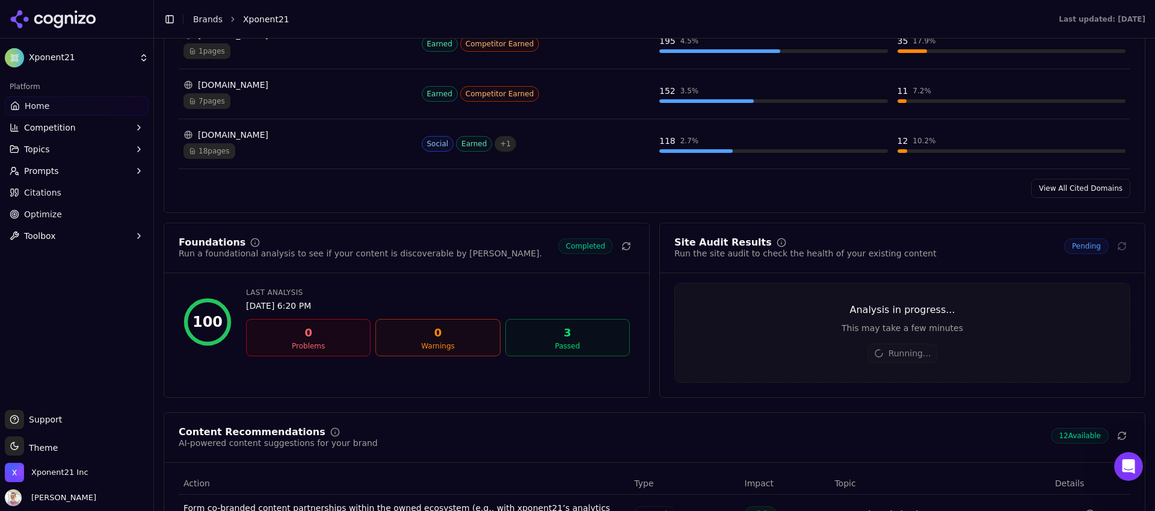
scroll to position [1388, 0]
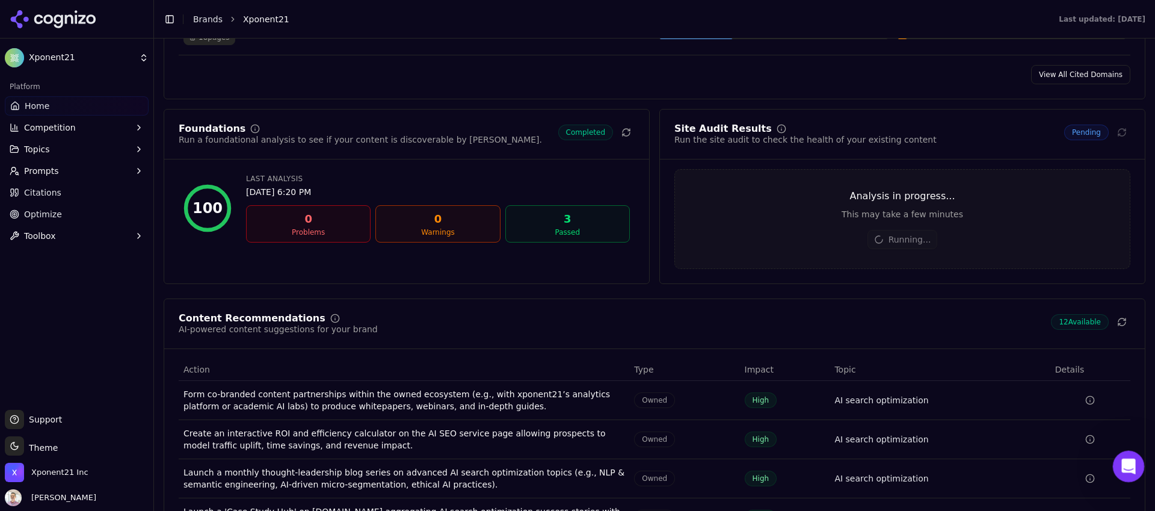
click at [1129, 465] on icon "Open Intercom Messenger" at bounding box center [1127, 465] width 20 height 20
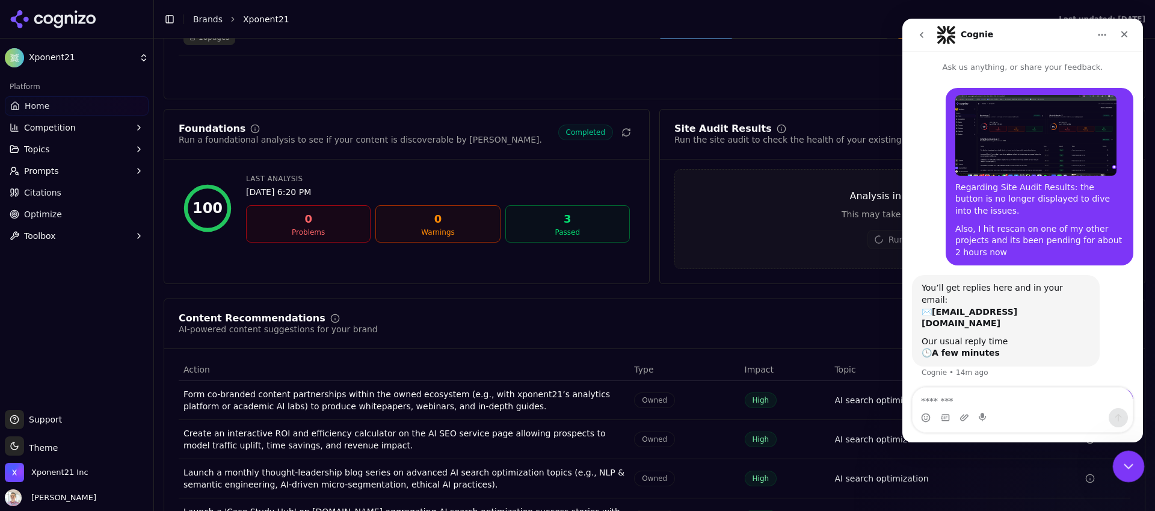
scroll to position [5, 0]
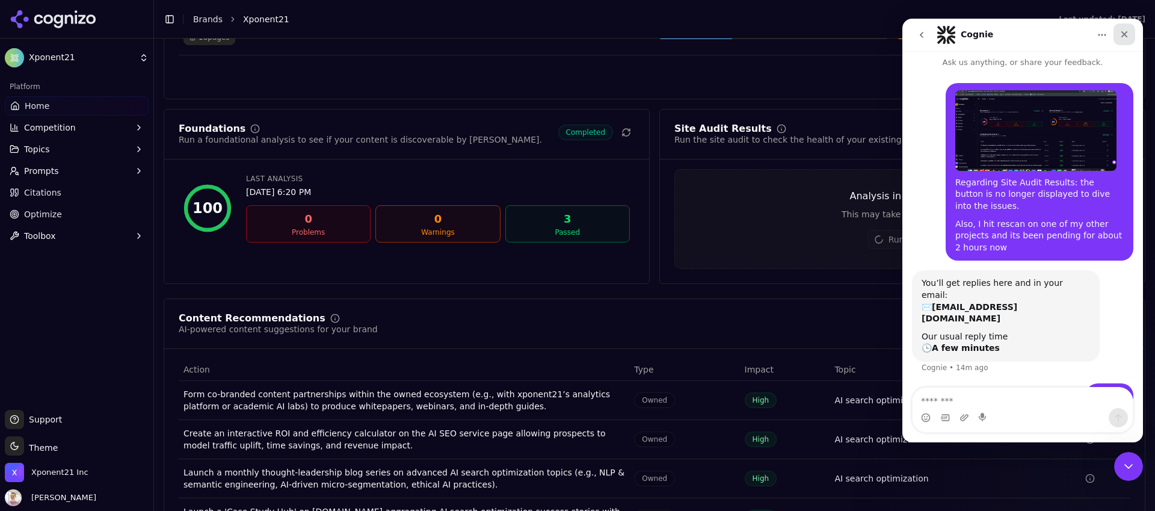
click at [1124, 32] on icon "Close" at bounding box center [1124, 34] width 10 height 10
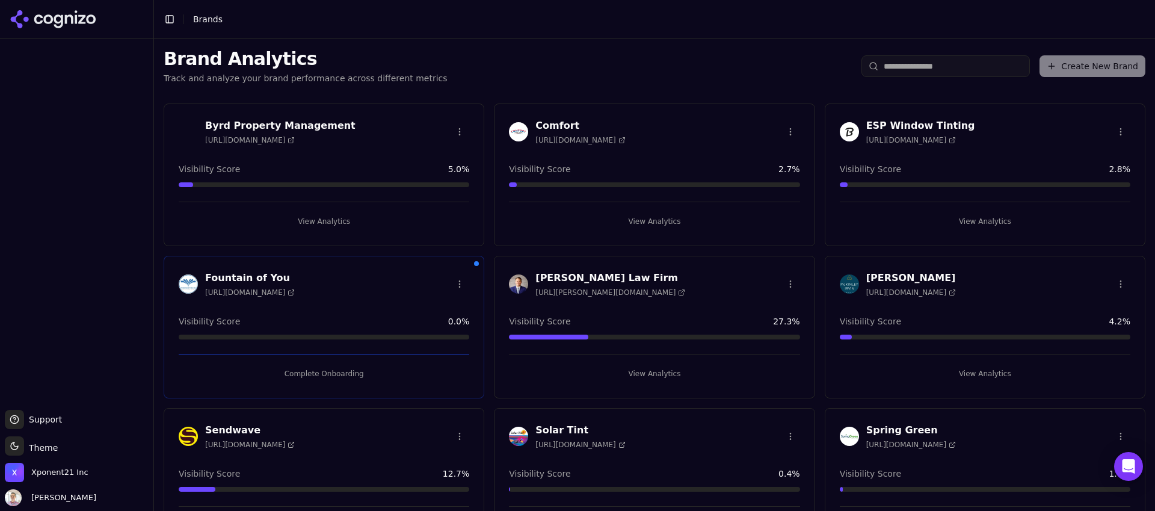
click at [172, 18] on button "Toggle Sidebar" at bounding box center [169, 19] width 17 height 17
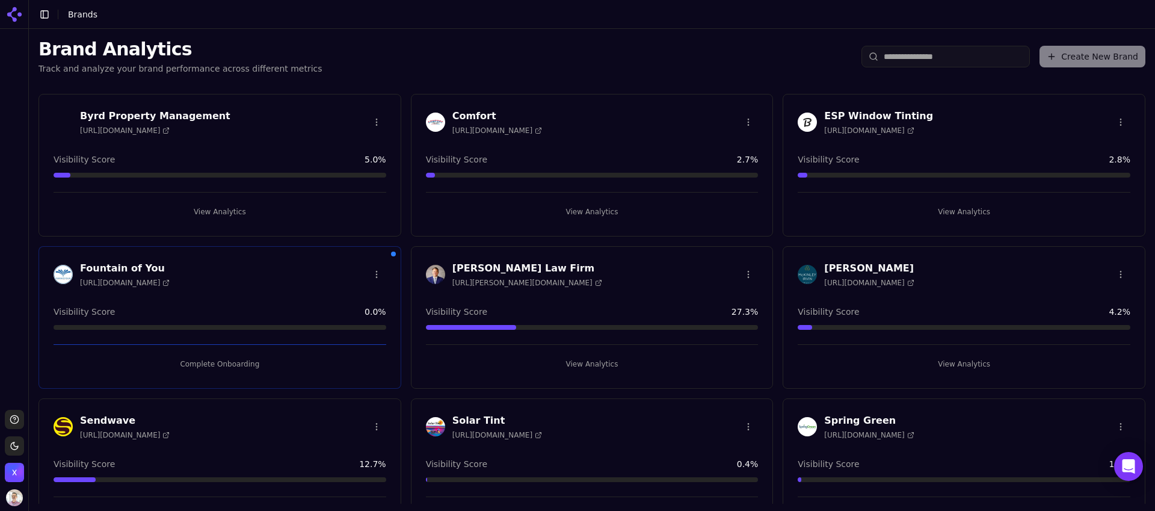
click at [50, 12] on button "Toggle Sidebar" at bounding box center [44, 14] width 17 height 17
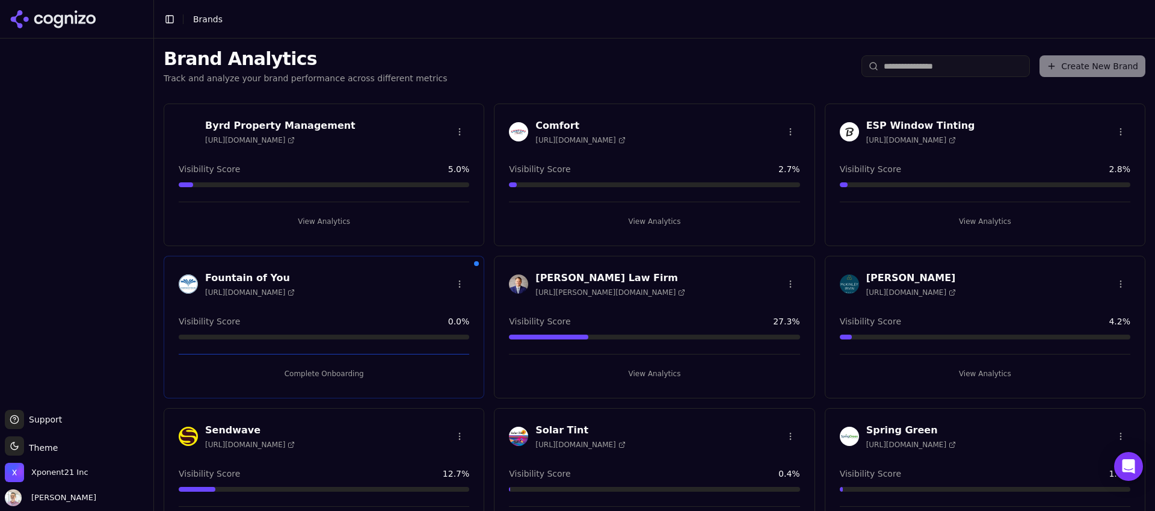
click at [40, 10] on icon at bounding box center [53, 19] width 87 height 18
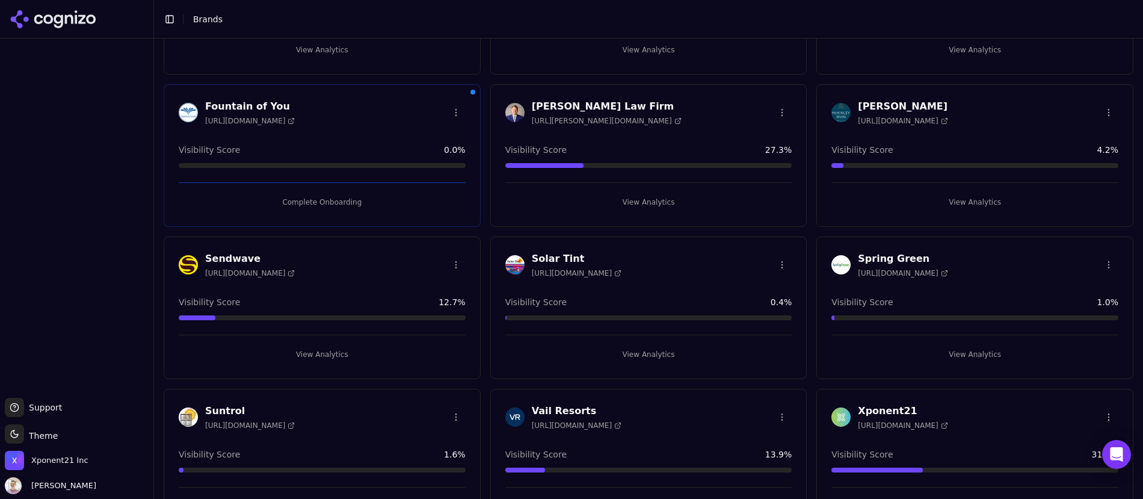
scroll to position [213, 0]
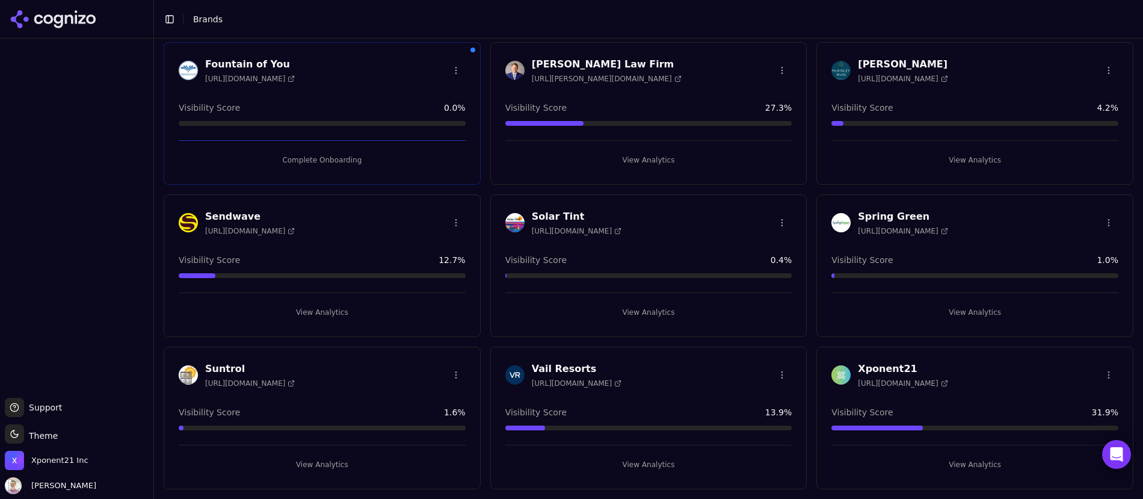
click at [886, 372] on h3 "Xponent21" at bounding box center [903, 368] width 90 height 14
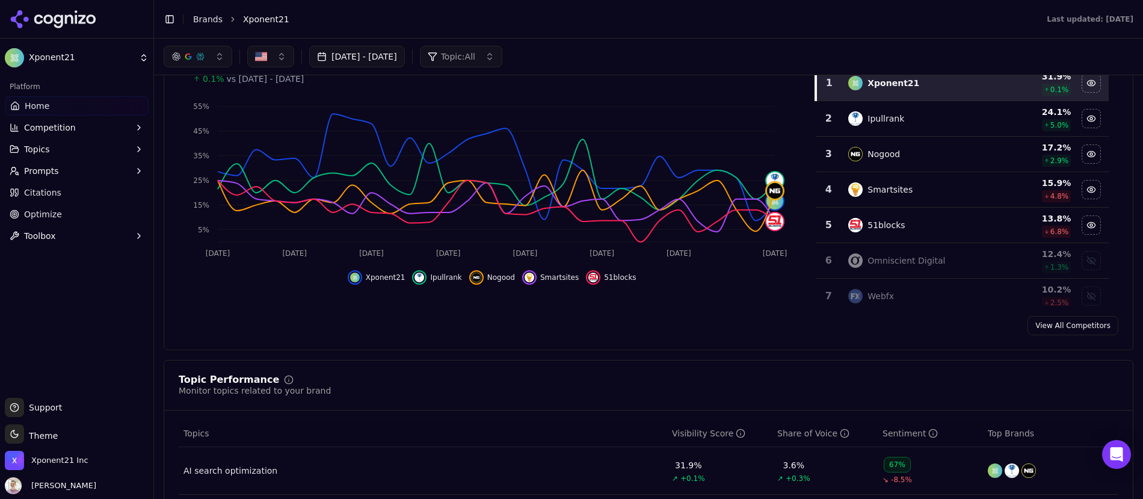
scroll to position [178, 0]
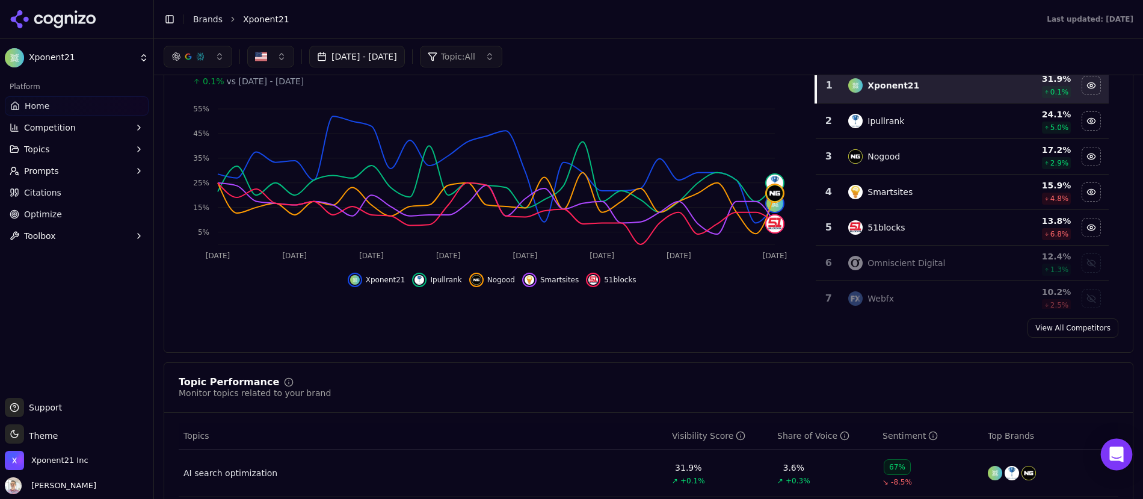
click at [1122, 447] on icon "Open Intercom Messenger" at bounding box center [1116, 454] width 16 height 16
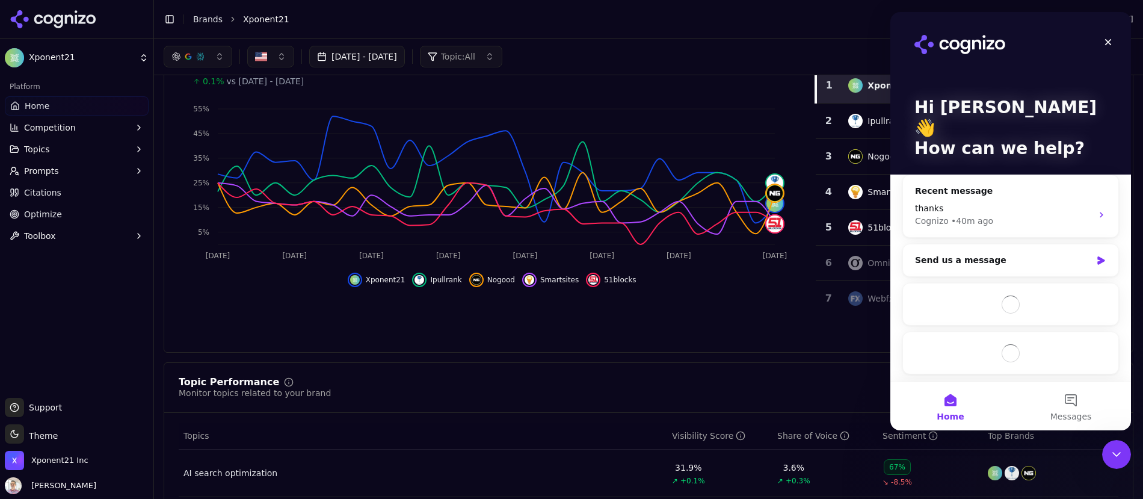
scroll to position [0, 0]
click at [977, 185] on div "Recent message" at bounding box center [1010, 191] width 191 height 13
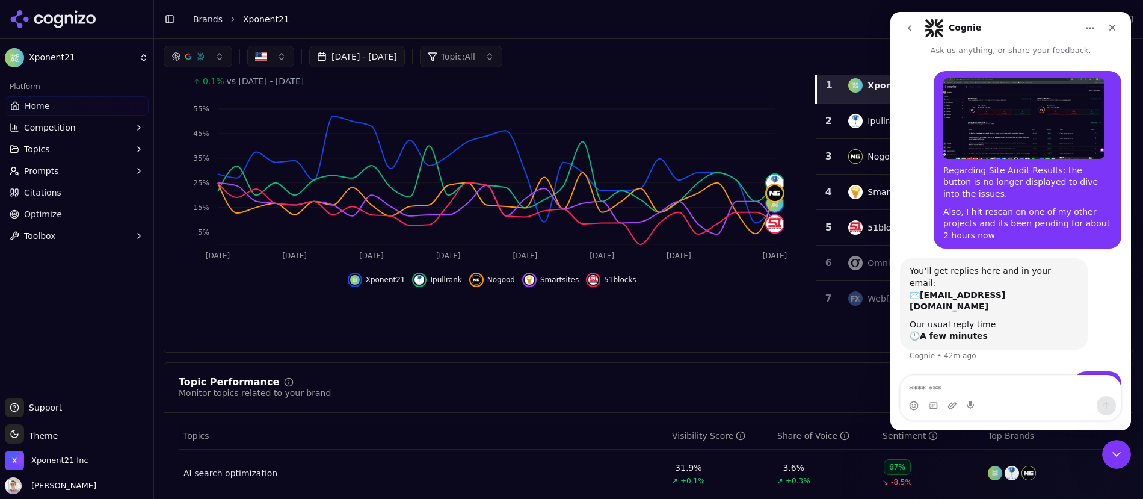
scroll to position [8, 0]
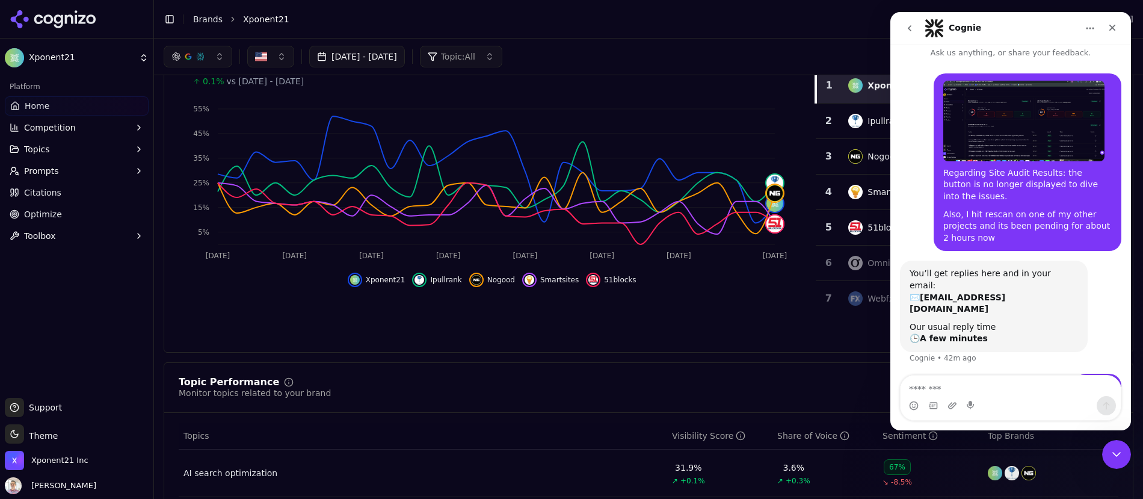
click at [907, 25] on icon "go back" at bounding box center [909, 28] width 10 height 10
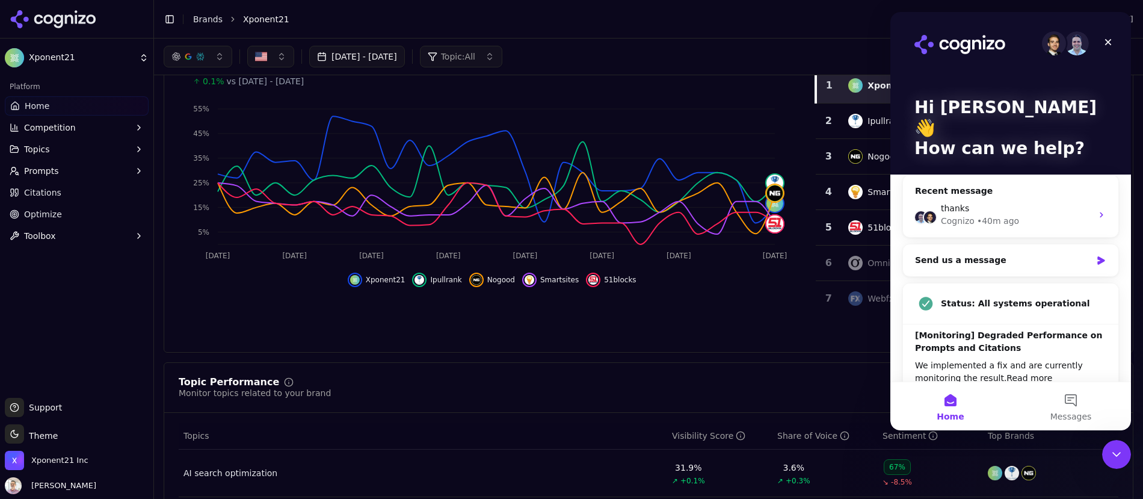
scroll to position [0, 0]
click at [1099, 210] on icon "Intercom messenger" at bounding box center [1101, 215] width 10 height 10
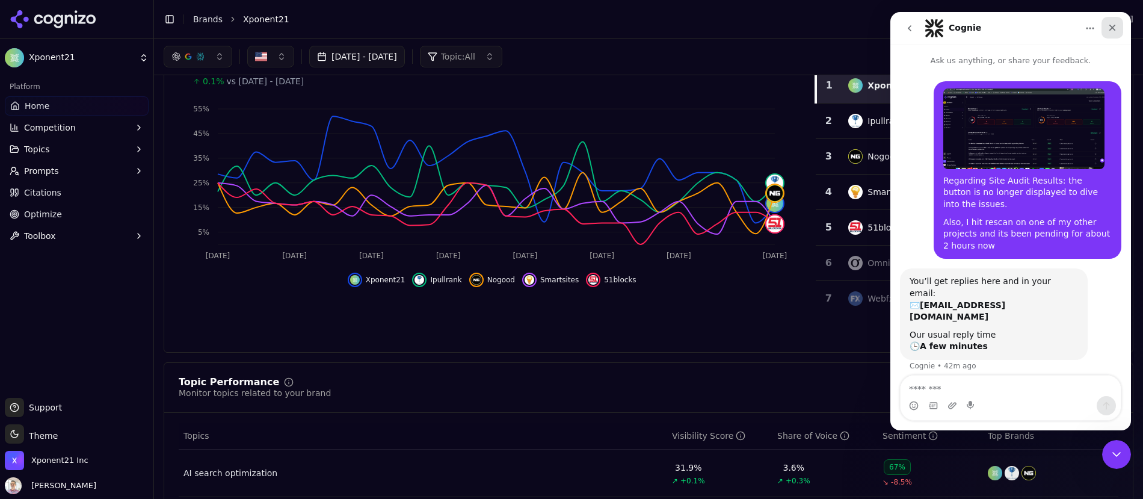
click at [1111, 25] on icon "Close" at bounding box center [1112, 28] width 10 height 10
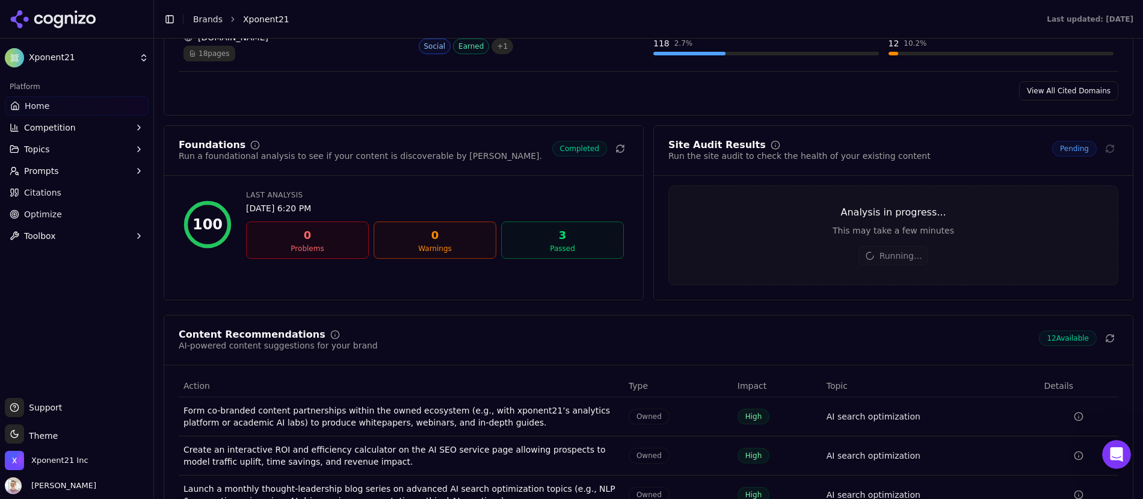
scroll to position [1452, 0]
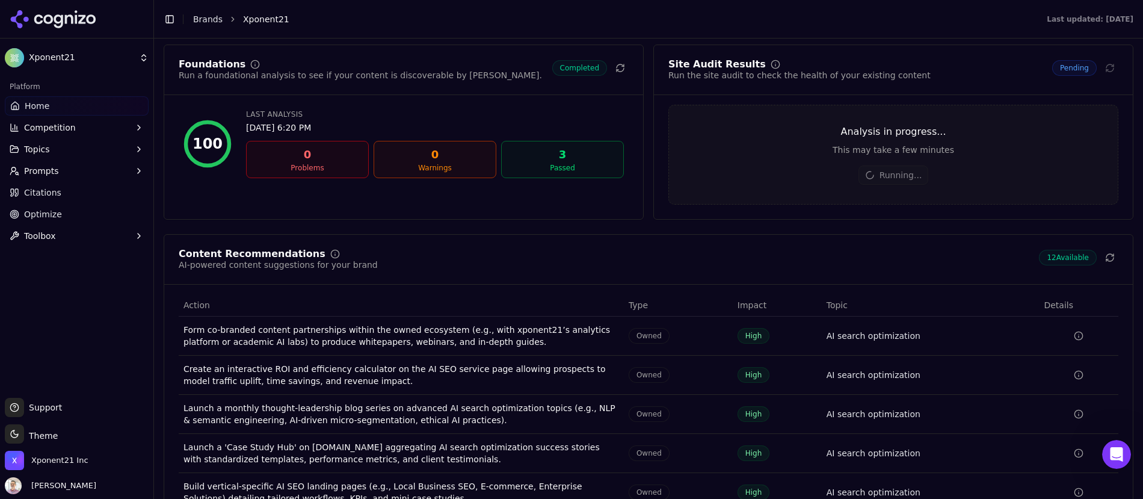
click at [93, 56] on html "Xponent21 Platform Home Competition Topics Prompts Citations Optimize Toolbox S…" at bounding box center [571, 249] width 1143 height 499
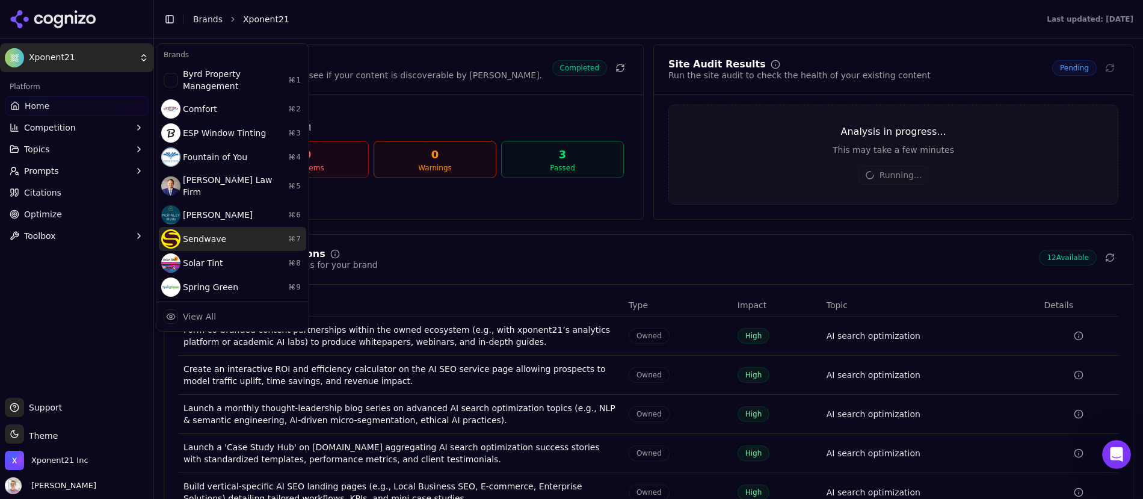
click at [198, 233] on div "Sendwave ⌘ 7" at bounding box center [232, 239] width 147 height 24
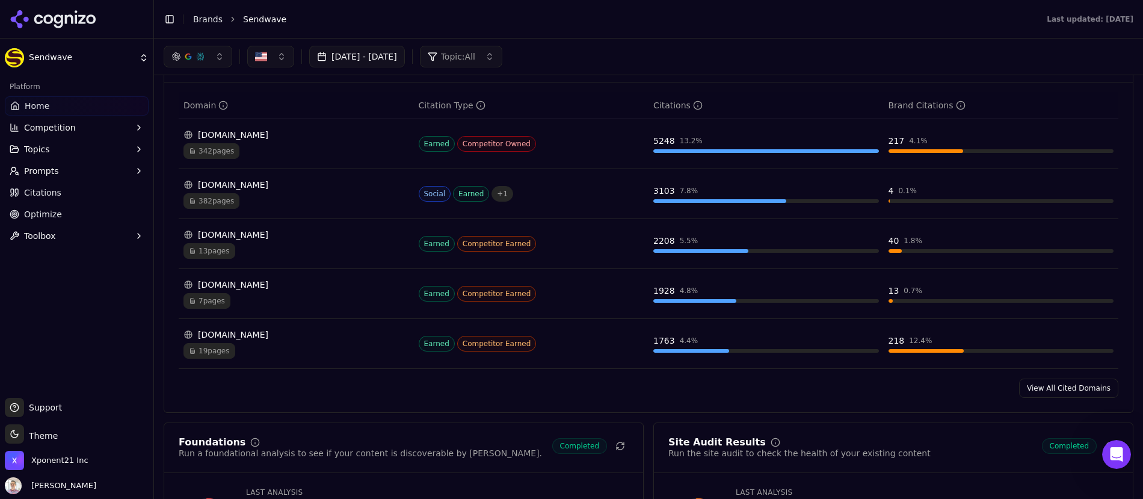
scroll to position [1239, 0]
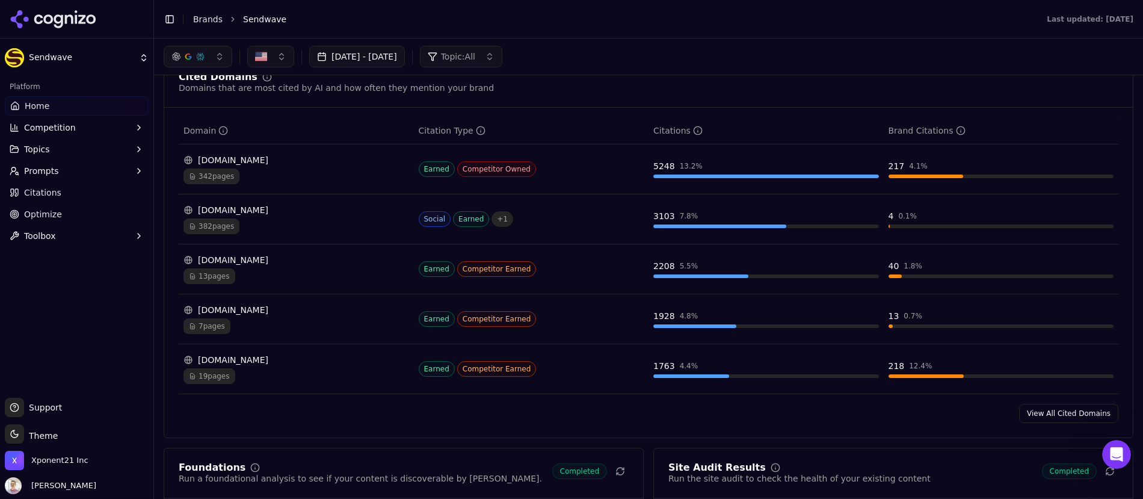
click at [66, 129] on span "Competition" at bounding box center [50, 127] width 52 height 12
click at [61, 145] on span "Metrics" at bounding box center [77, 147] width 105 height 12
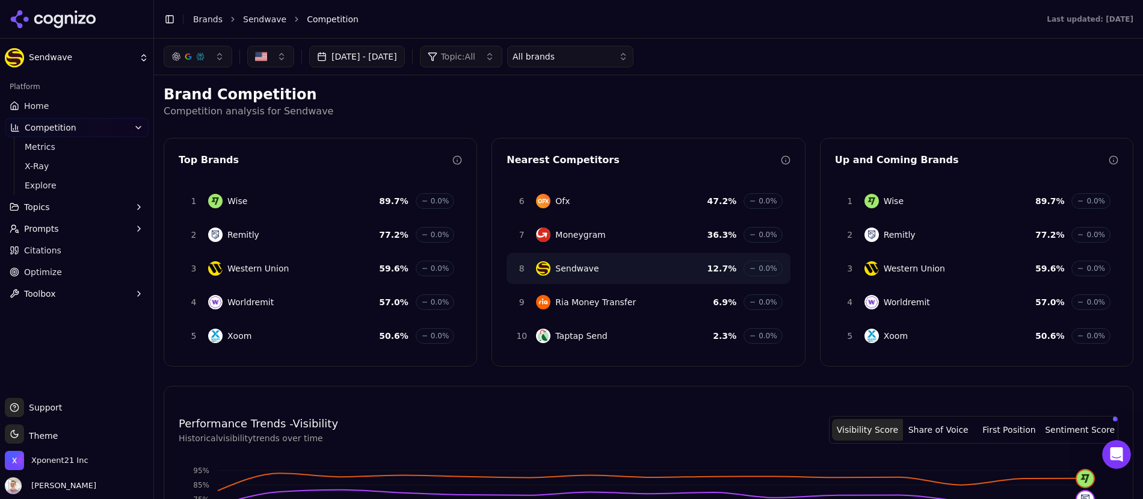
click at [402, 51] on button "[DATE] - [DATE]" at bounding box center [357, 57] width 96 height 22
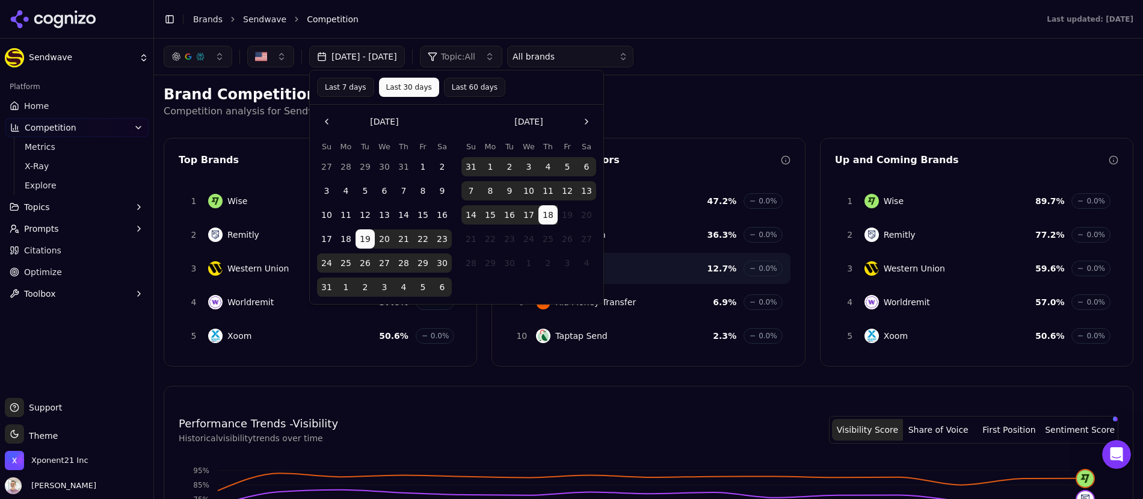
click at [422, 165] on button "1" at bounding box center [422, 166] width 19 height 19
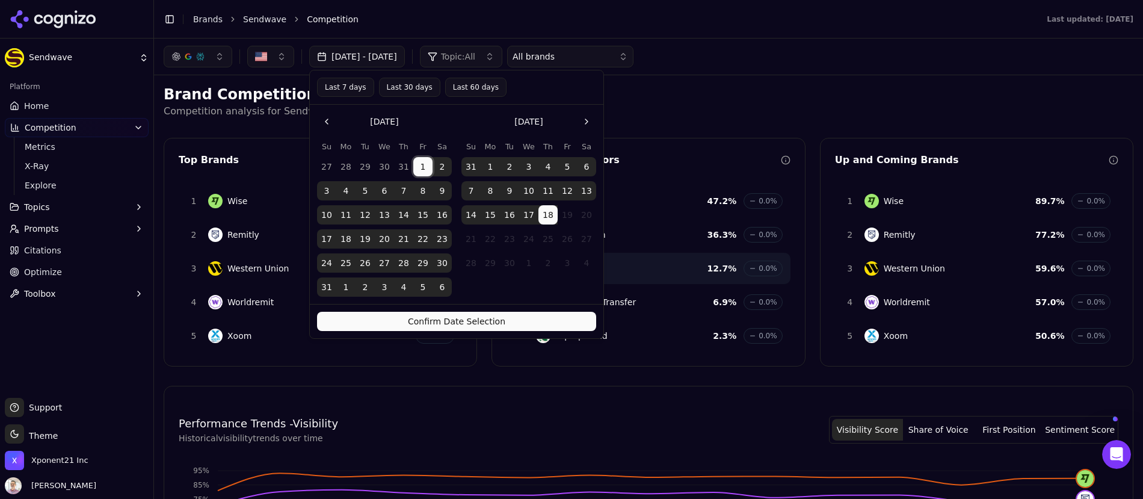
click at [444, 287] on button "6" at bounding box center [441, 286] width 19 height 19
click at [426, 164] on button "1" at bounding box center [422, 166] width 19 height 19
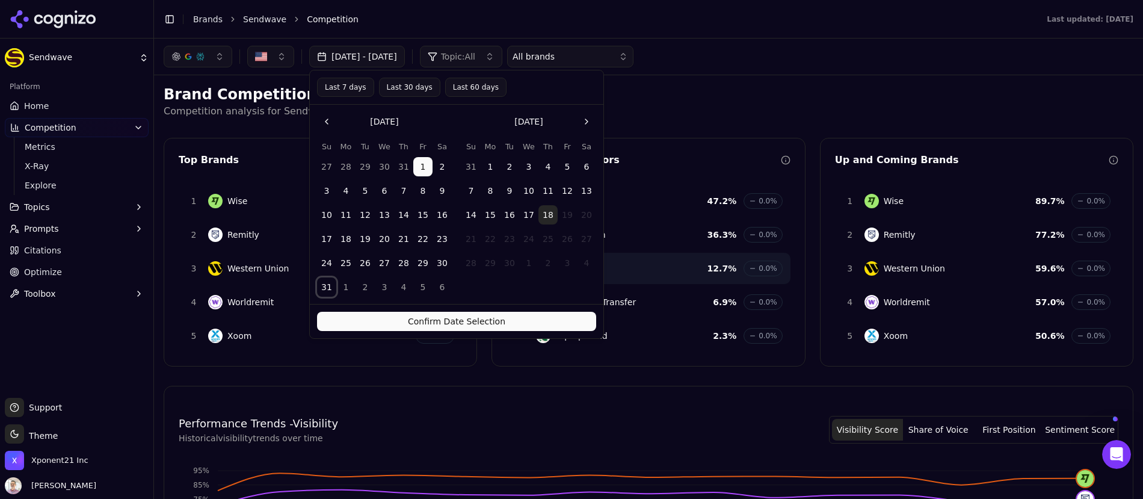
click at [326, 284] on button "31" at bounding box center [326, 286] width 19 height 19
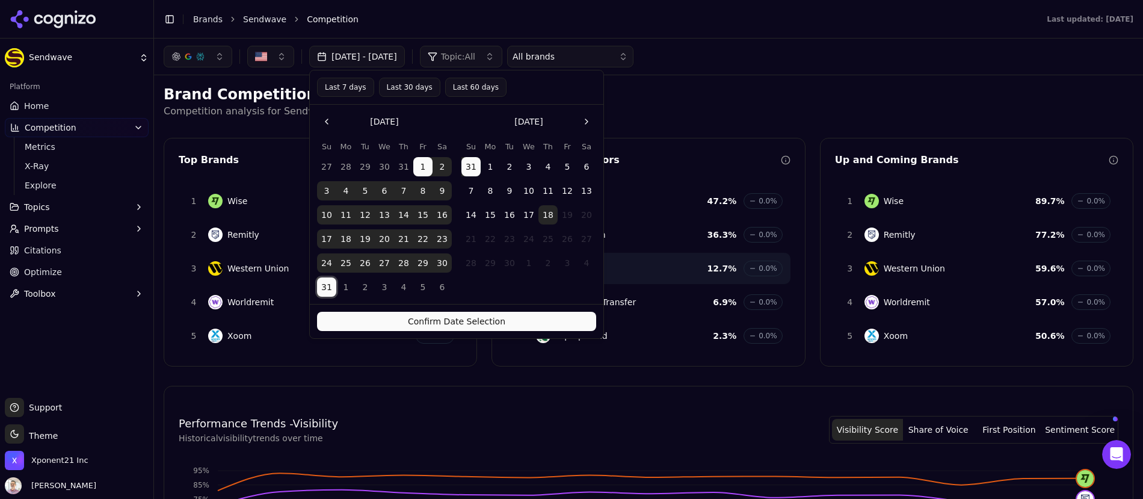
click at [467, 324] on button "Confirm Date Selection" at bounding box center [456, 321] width 279 height 19
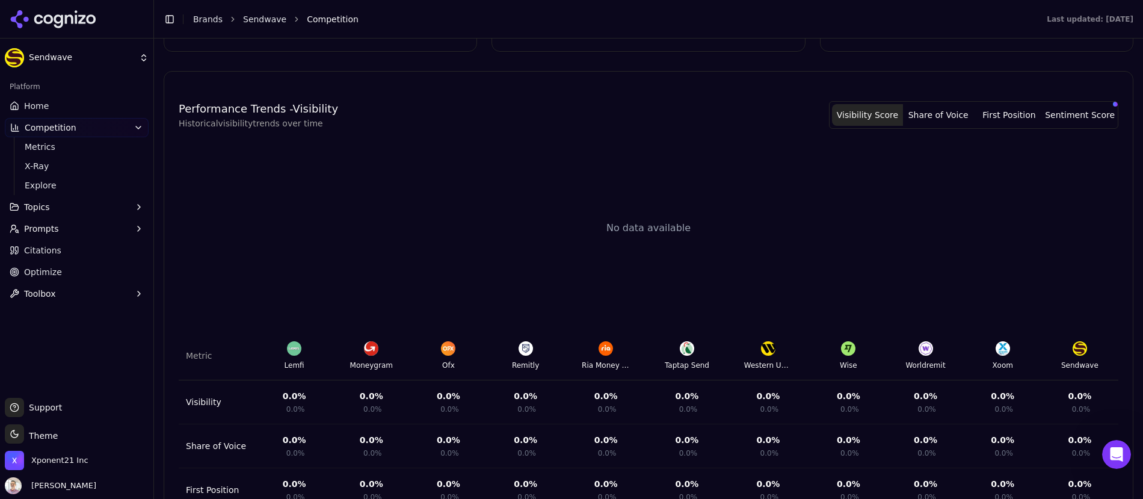
scroll to position [410, 0]
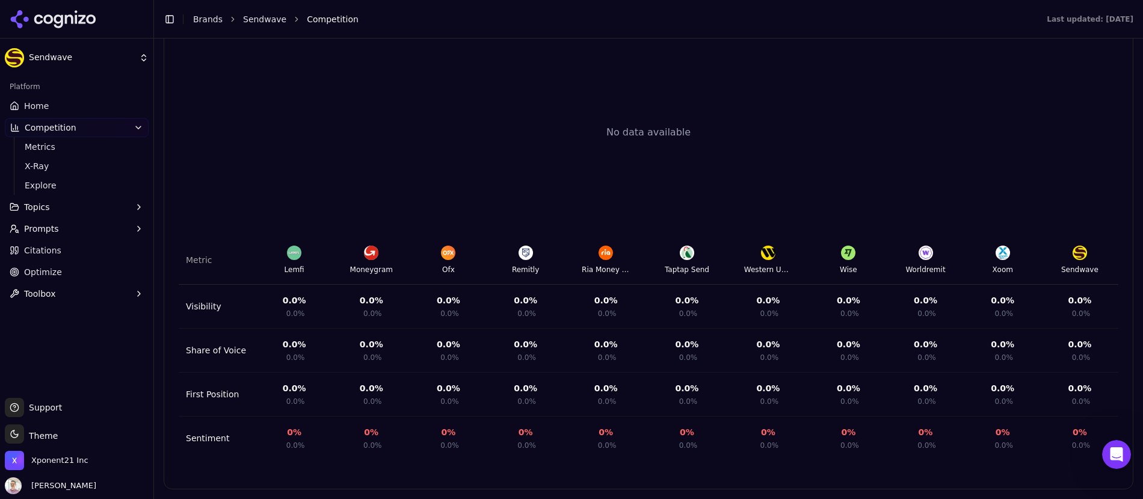
drag, startPoint x: 272, startPoint y: 259, endPoint x: 828, endPoint y: 384, distance: 569.4
click at [1143, 462] on html "Sendwave Platform Home Competition Metrics X-Ray Explore Topics Prompts Citatio…" at bounding box center [571, 249] width 1143 height 499
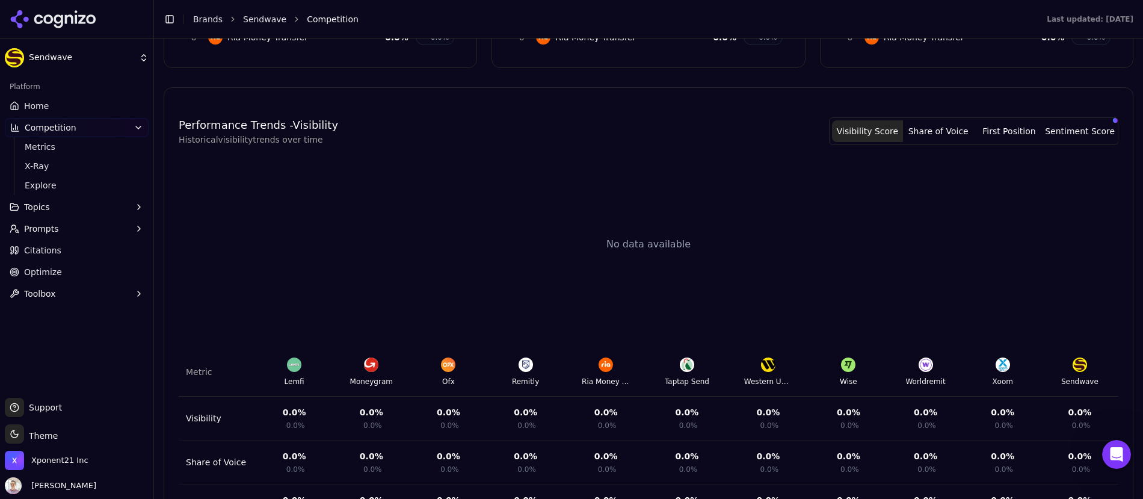
scroll to position [315, 0]
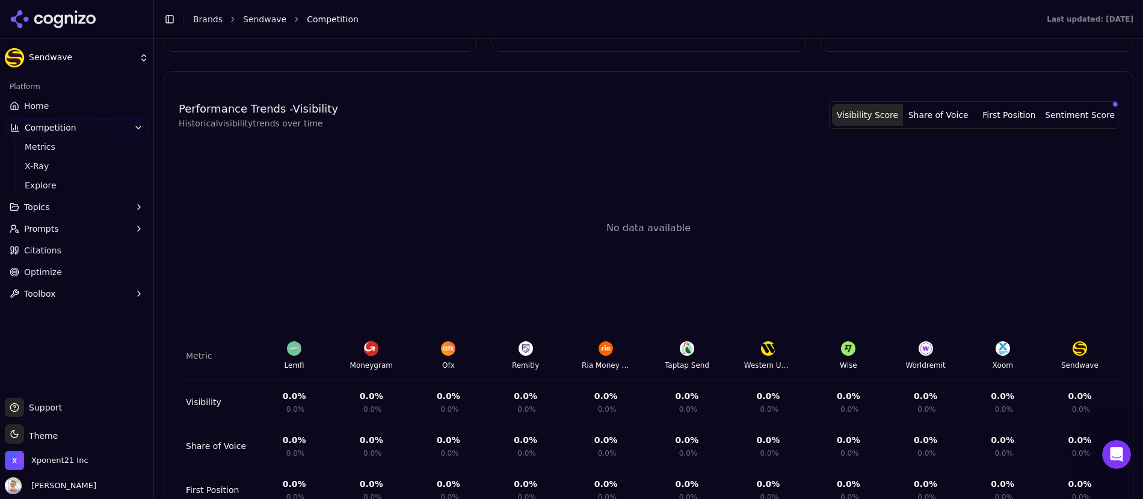
click at [873, 179] on div "No data available" at bounding box center [648, 228] width 939 height 168
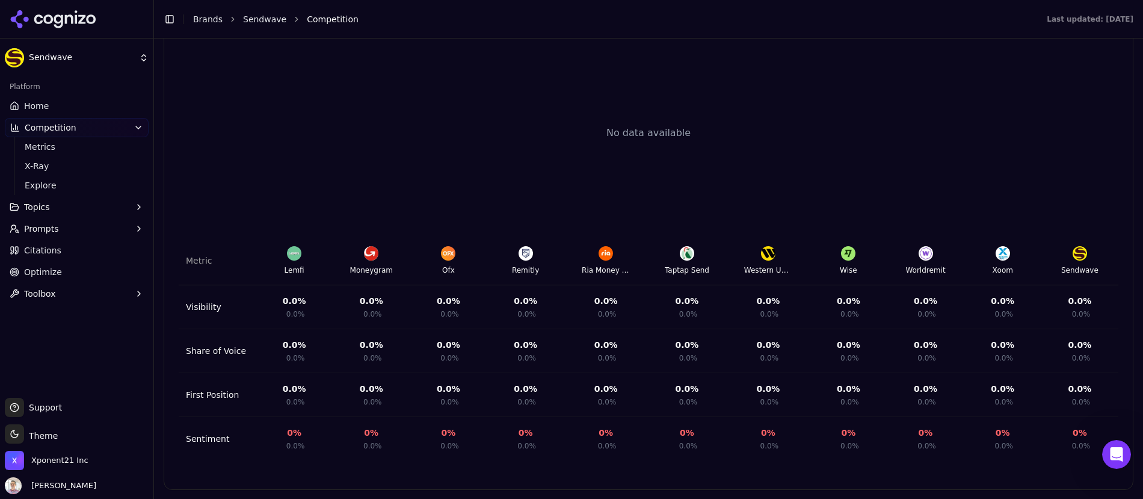
scroll to position [410, 0]
click at [49, 235] on button "Prompts" at bounding box center [77, 228] width 144 height 19
click at [34, 246] on span "Active" at bounding box center [77, 248] width 105 height 12
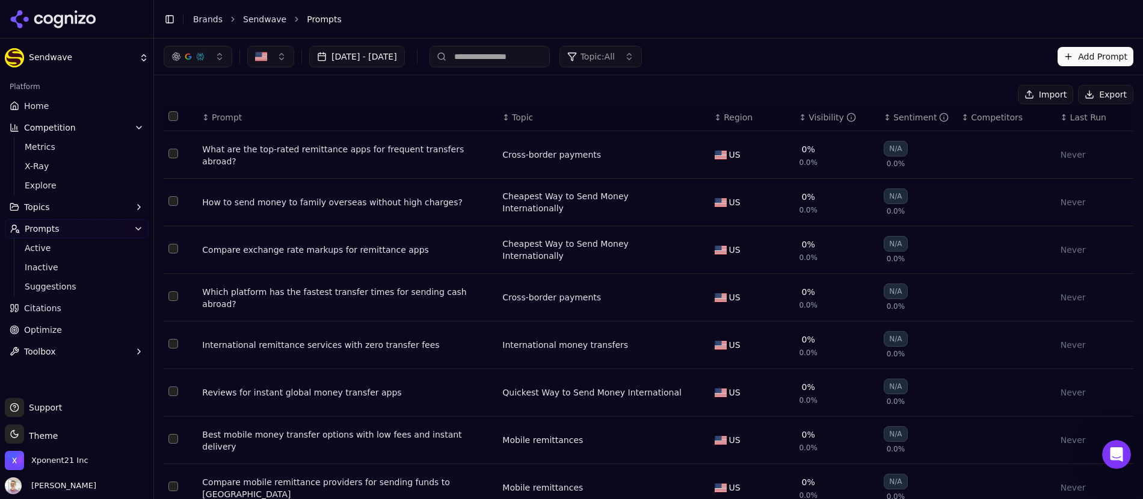
click at [799, 120] on div "↕ Visibility" at bounding box center [836, 117] width 75 height 12
click at [819, 117] on div "Visibility" at bounding box center [832, 117] width 48 height 12
click at [388, 256] on div "Compare exchange rate markups for remittance apps" at bounding box center [347, 250] width 290 height 12
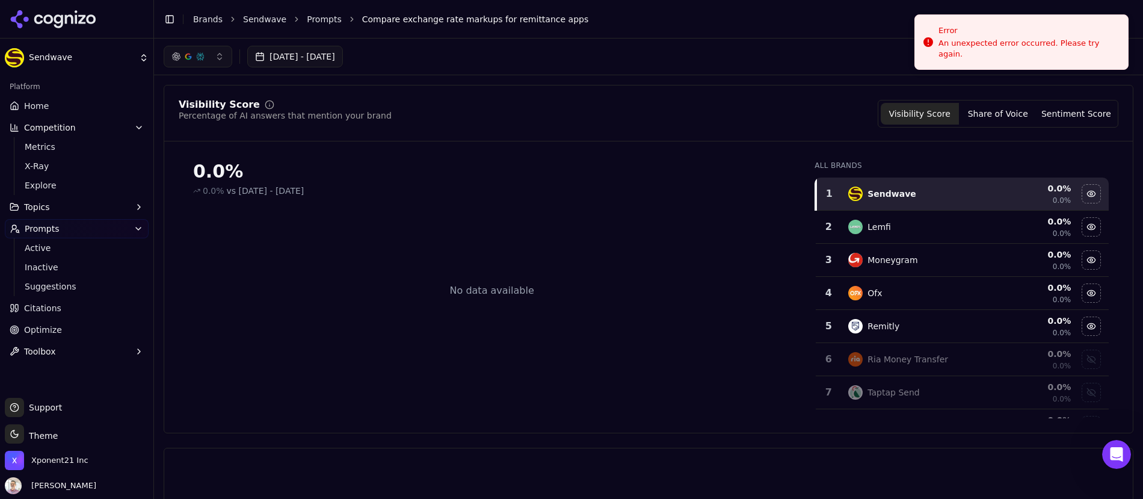
click at [100, 65] on html "Sendwave Platform Home Competition Metrics X-Ray Explore Topics Prompts Active …" at bounding box center [571, 249] width 1143 height 499
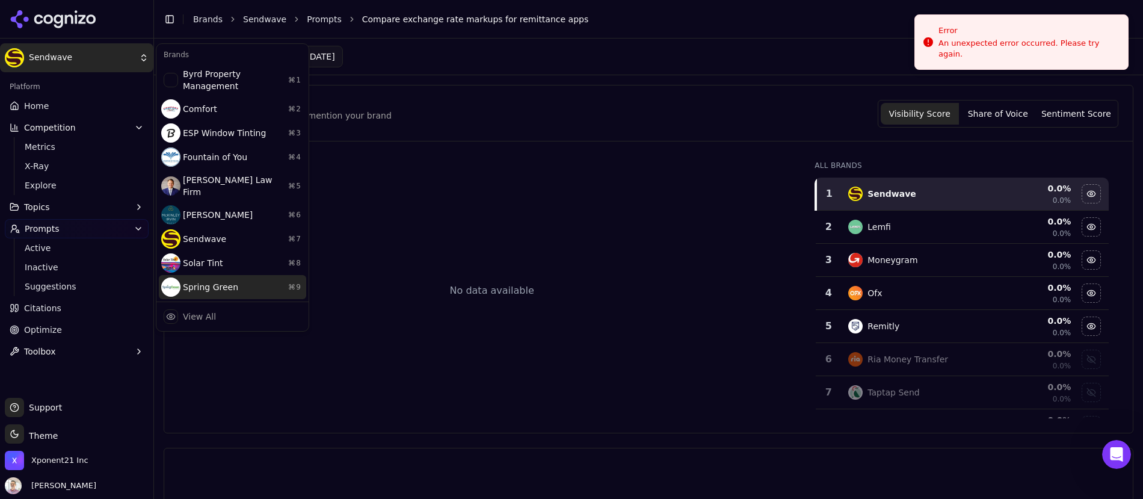
click at [232, 275] on div "Spring Green ⌘ 9" at bounding box center [232, 287] width 147 height 24
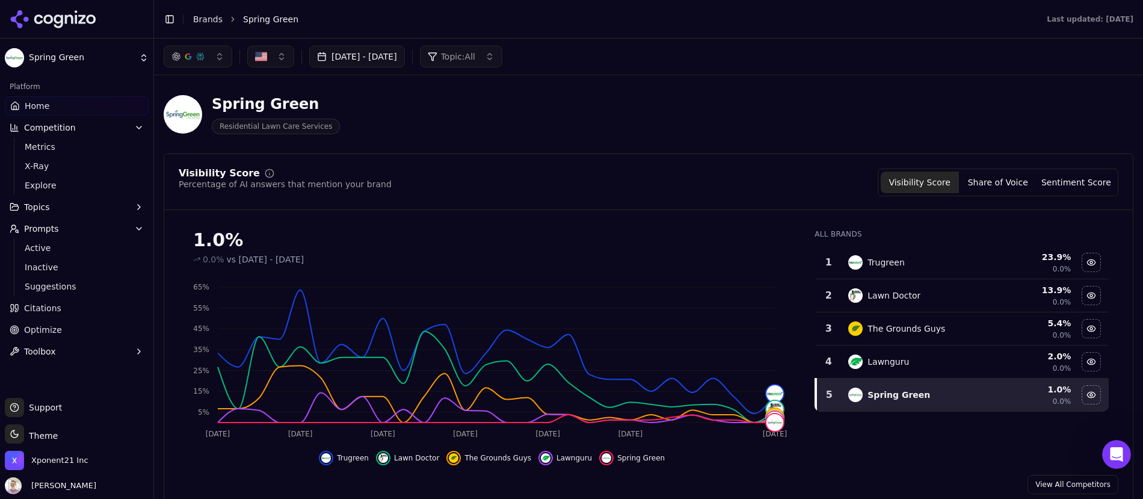
click at [41, 225] on span "Prompts" at bounding box center [41, 229] width 35 height 12
click at [43, 227] on span "Prompts" at bounding box center [41, 229] width 35 height 12
click at [48, 253] on span "Active" at bounding box center [77, 248] width 105 height 12
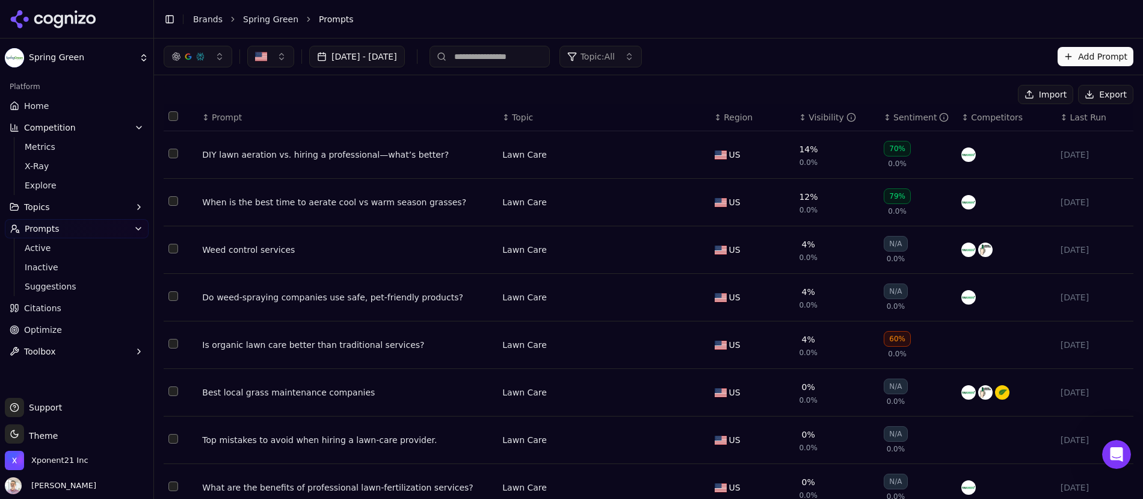
click at [414, 156] on div "DIY lawn aeration vs. hiring a professional—what’s better?" at bounding box center [347, 155] width 290 height 12
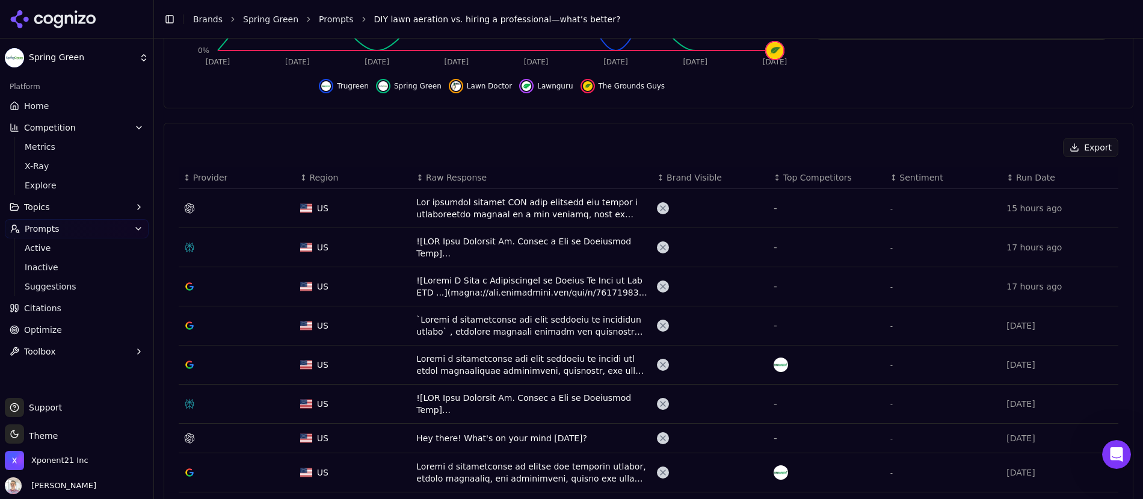
scroll to position [329, 0]
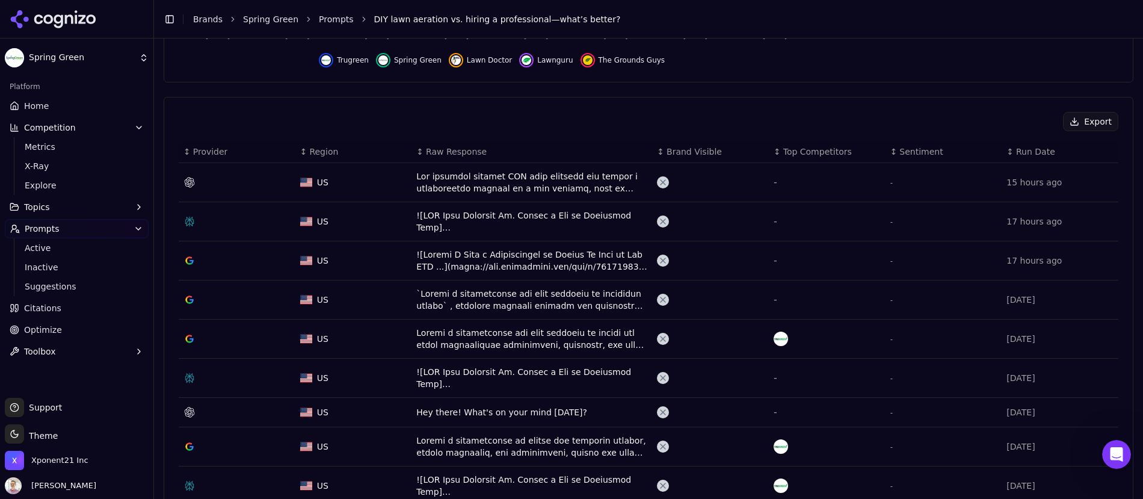
click at [517, 188] on div "Data table" at bounding box center [531, 182] width 231 height 24
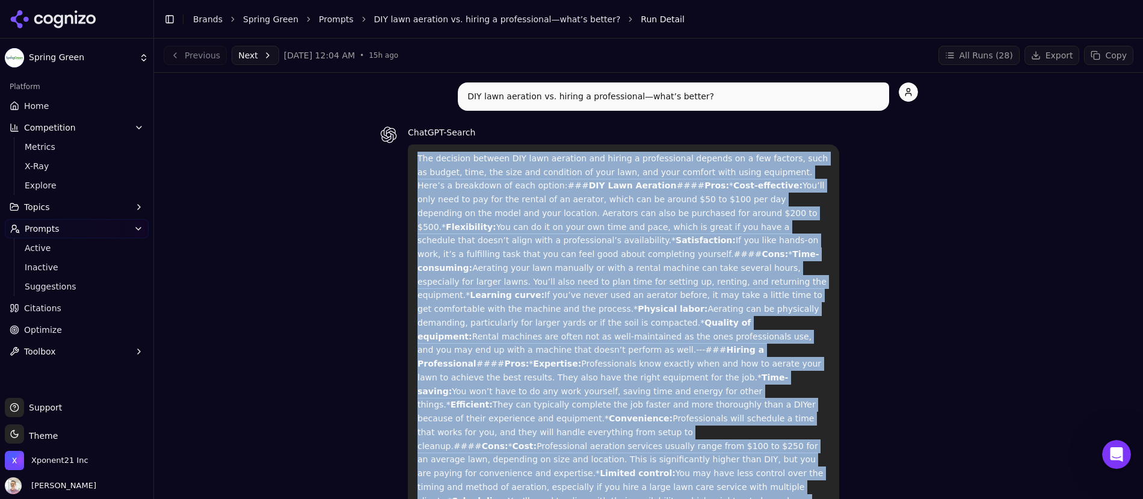
drag, startPoint x: 413, startPoint y: 164, endPoint x: 743, endPoint y: 458, distance: 441.7
click at [743, 458] on p "The decision between DIY lawn aeration and hiring a professional depends on a f…" at bounding box center [623, 425] width 412 height 547
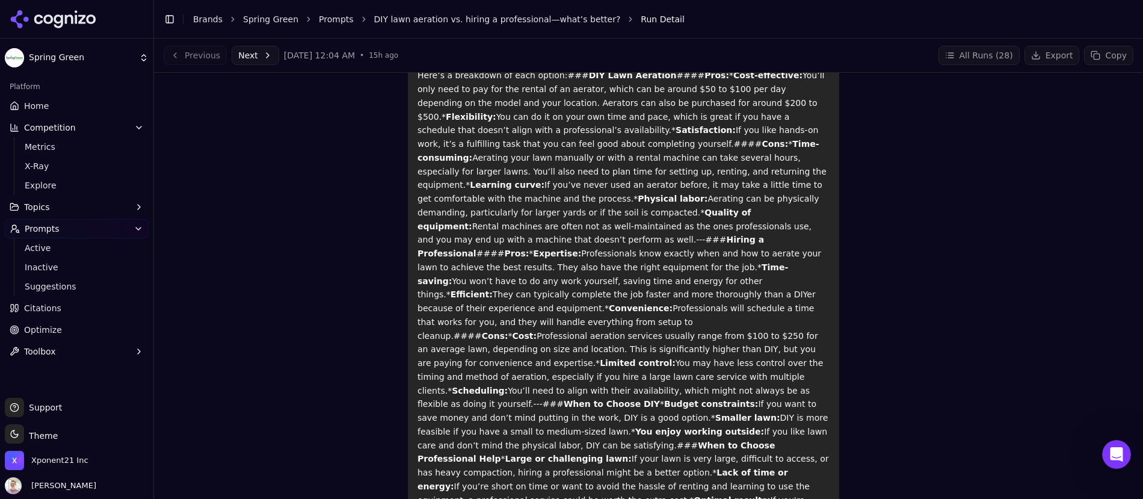
scroll to position [20, 0]
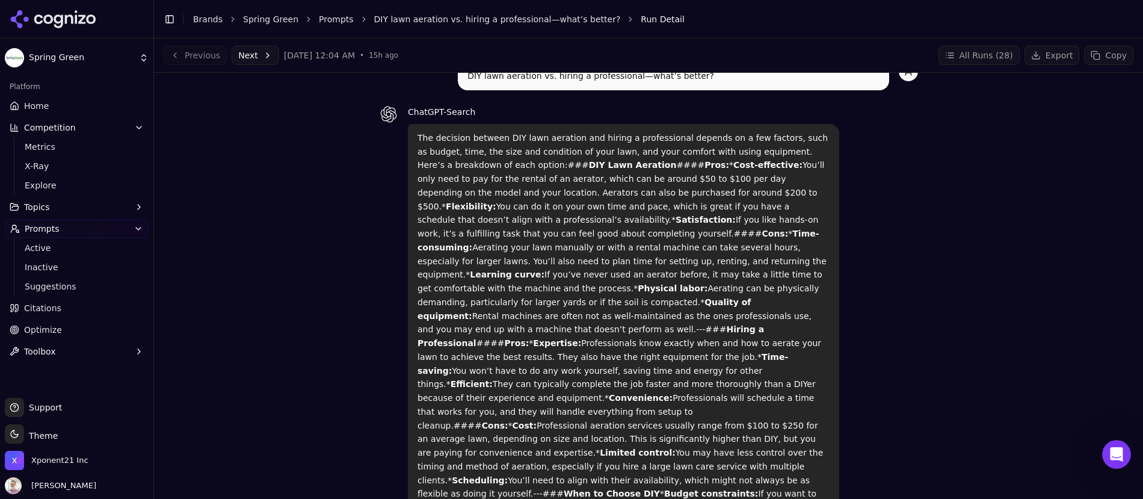
click at [207, 61] on div "Previous Next [DATE] 12:04 AM • 15h ago" at bounding box center [281, 55] width 235 height 19
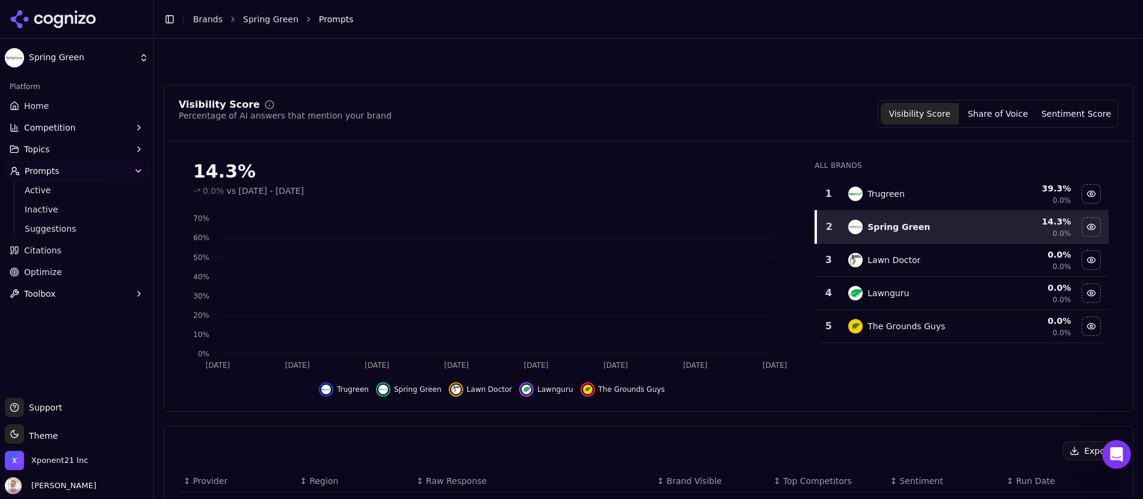
scroll to position [366, 0]
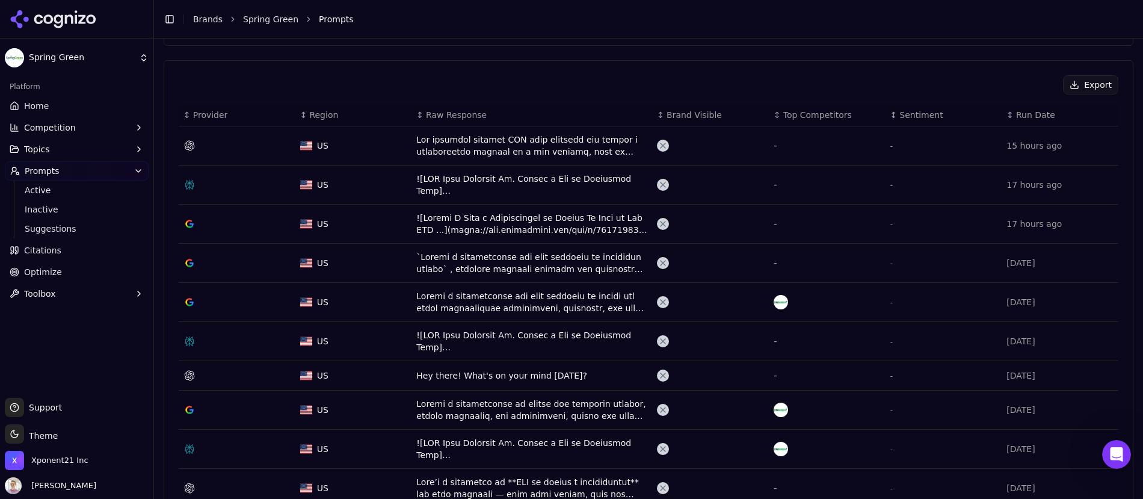
click at [447, 229] on div "Data table" at bounding box center [531, 224] width 231 height 24
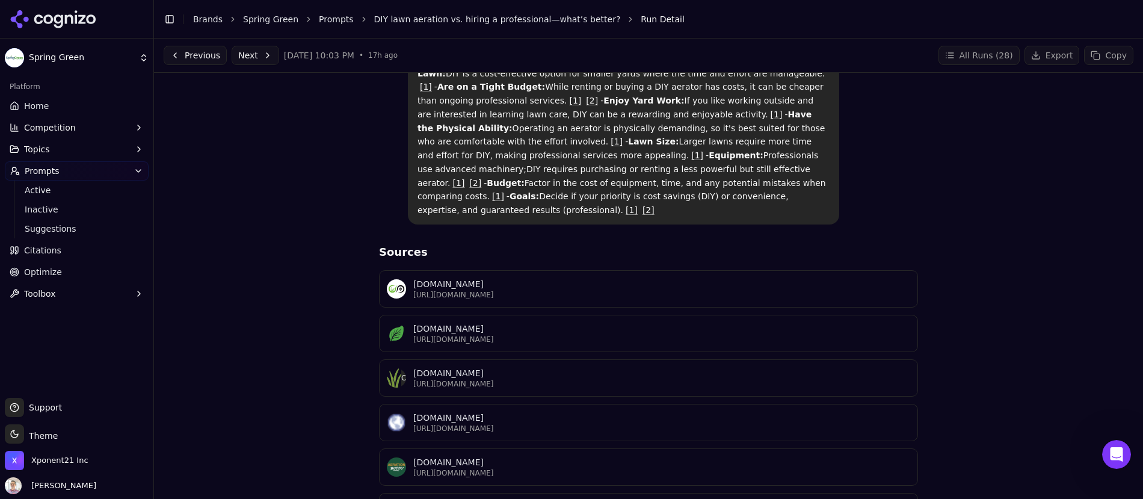
scroll to position [477, 0]
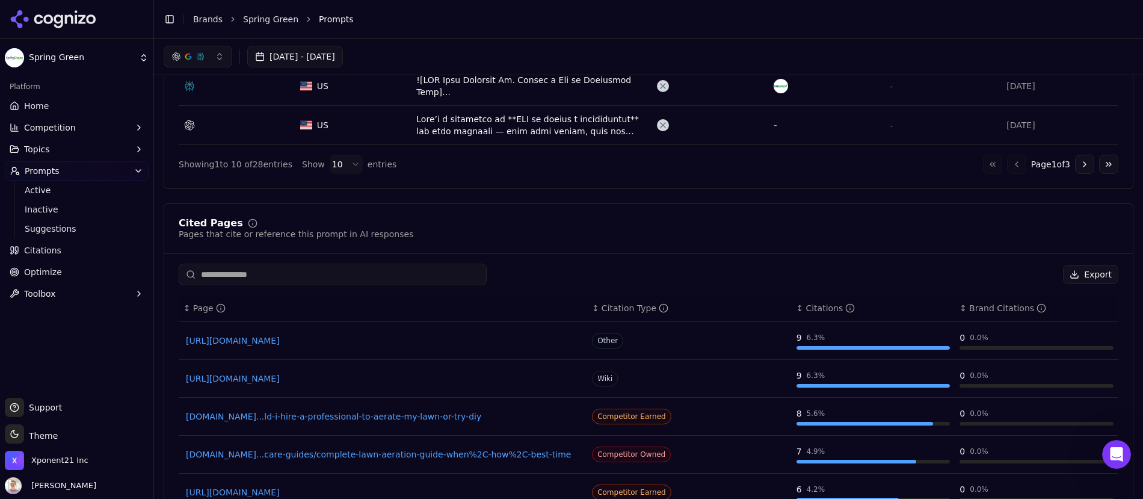
scroll to position [706, 0]
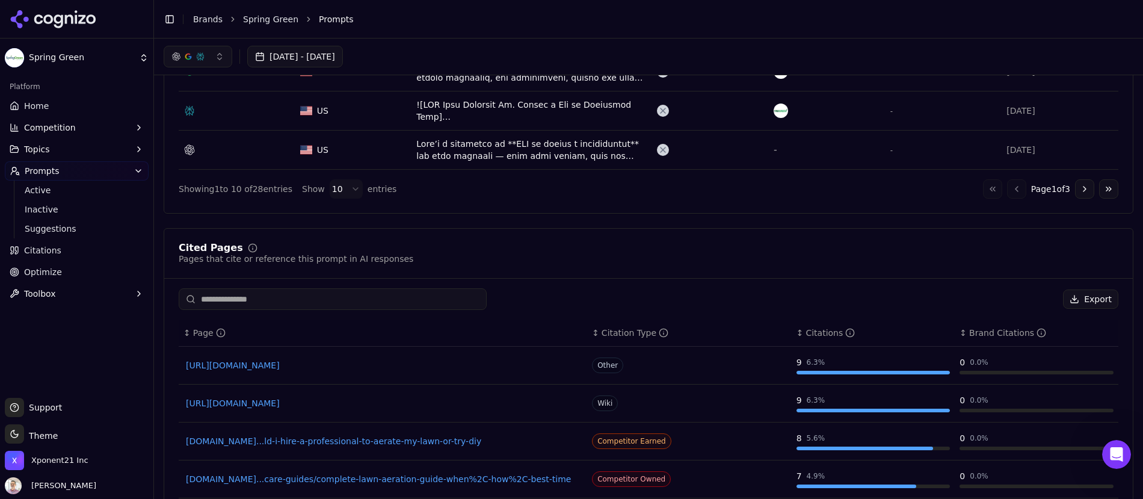
click at [1077, 185] on button "Go to next page" at bounding box center [1084, 188] width 19 height 19
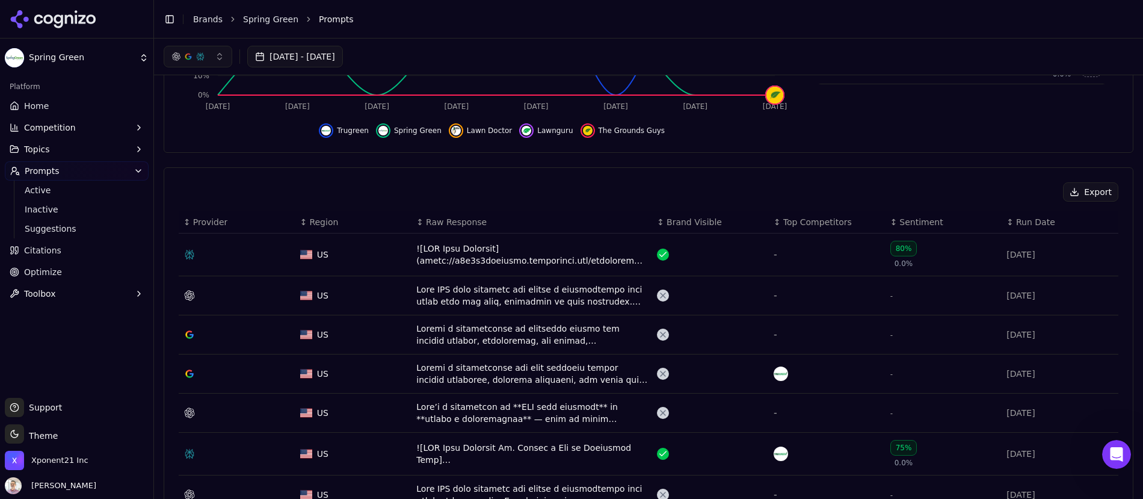
scroll to position [257, 0]
click at [502, 257] on div "Data table" at bounding box center [531, 256] width 231 height 24
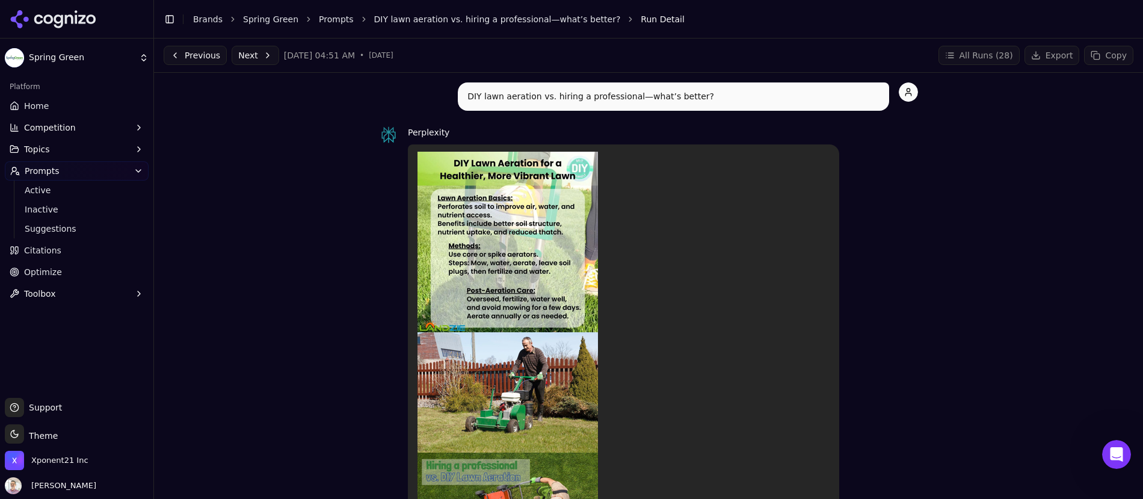
click at [328, 22] on link "Prompts" at bounding box center [336, 19] width 35 height 12
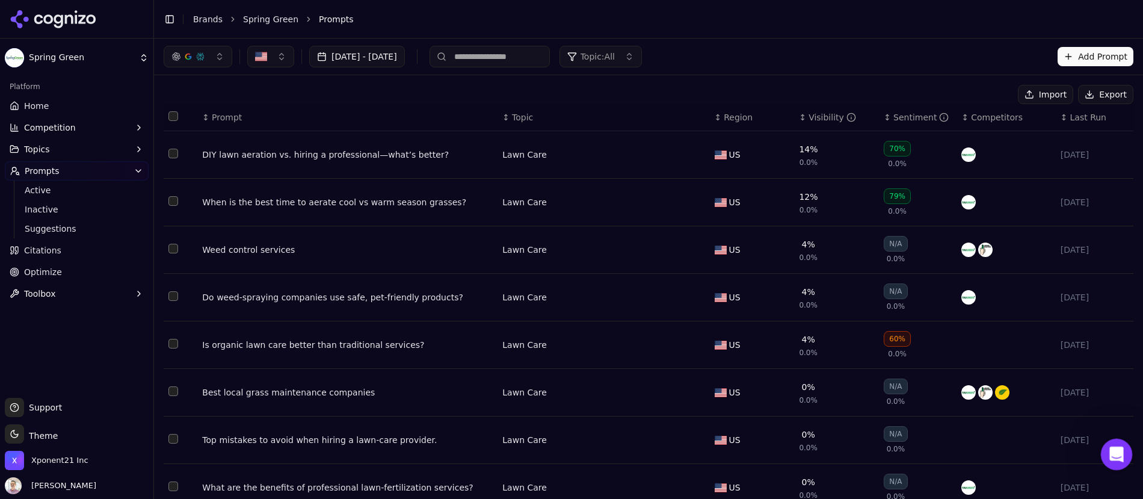
click at [1106, 453] on icon "Open Intercom Messenger" at bounding box center [1115, 453] width 20 height 20
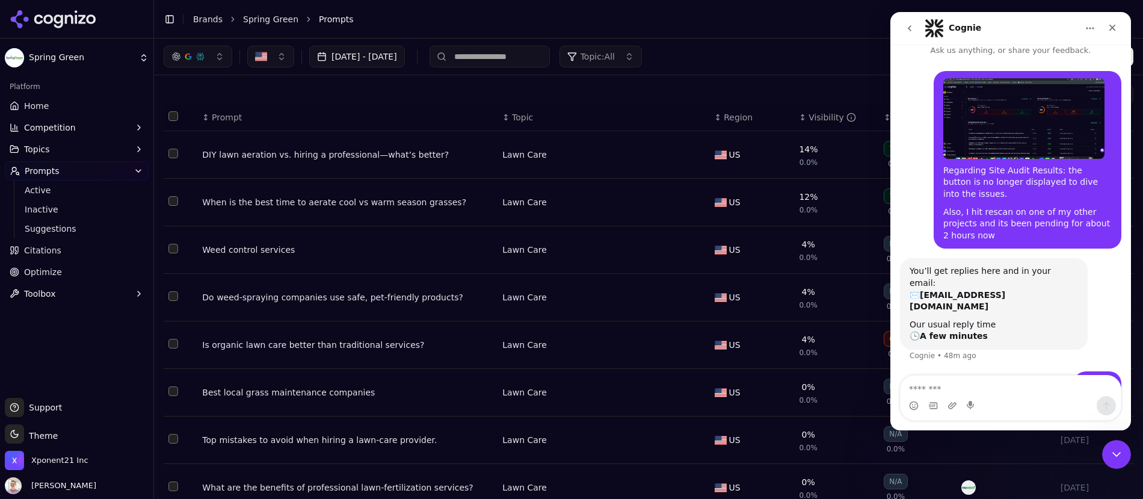
click at [79, 107] on link "Home" at bounding box center [77, 105] width 144 height 19
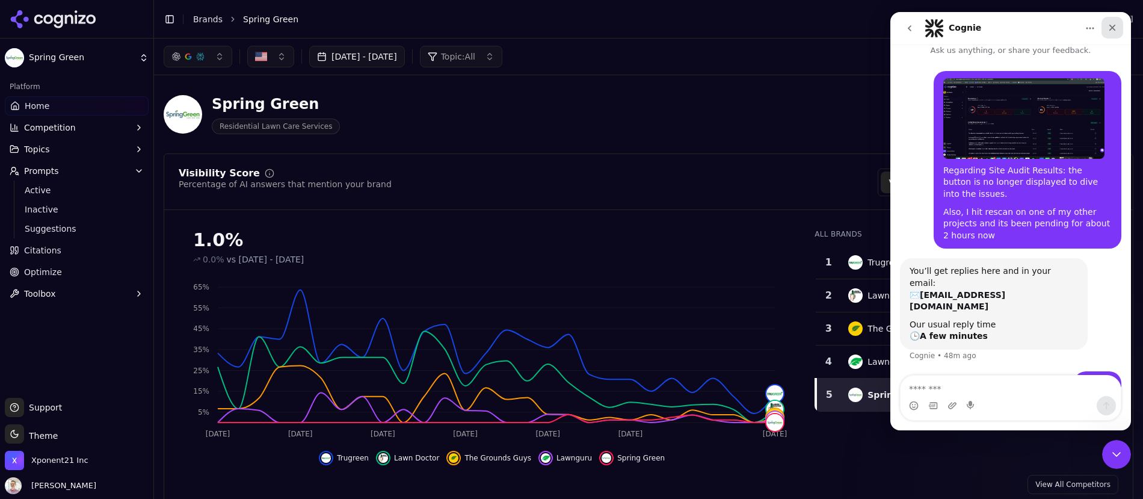
click at [1108, 30] on icon "Close" at bounding box center [1112, 28] width 10 height 10
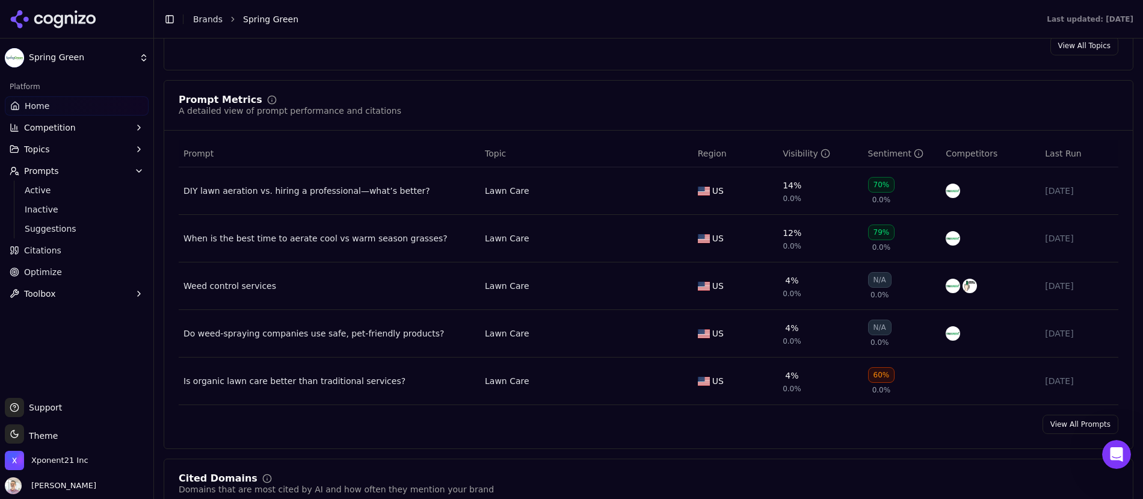
scroll to position [1211, 0]
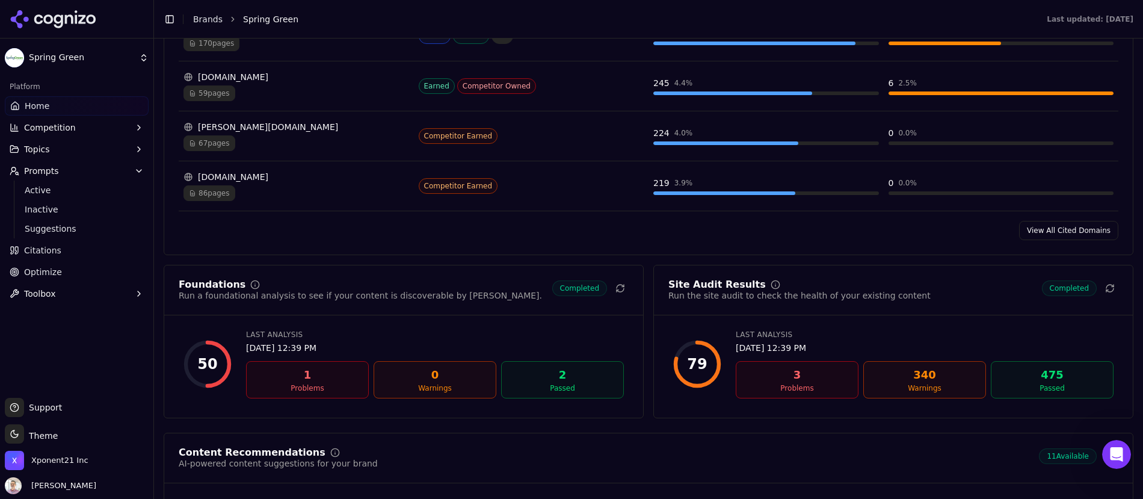
click at [94, 60] on html "Spring Green Platform Home Competition Topics Prompts Active Inactive Suggestio…" at bounding box center [571, 249] width 1143 height 499
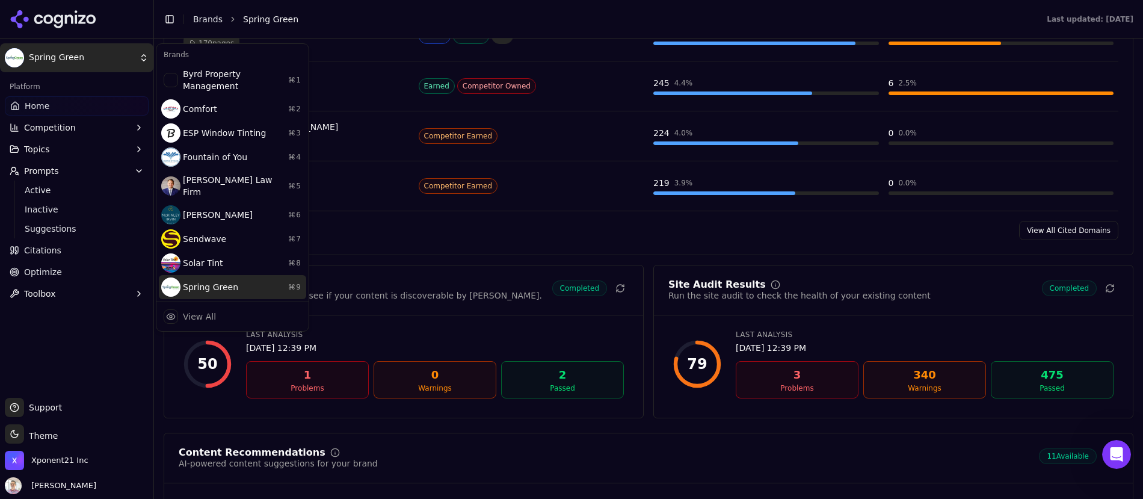
click at [218, 275] on div "Spring Green ⌘ 9" at bounding box center [232, 287] width 147 height 24
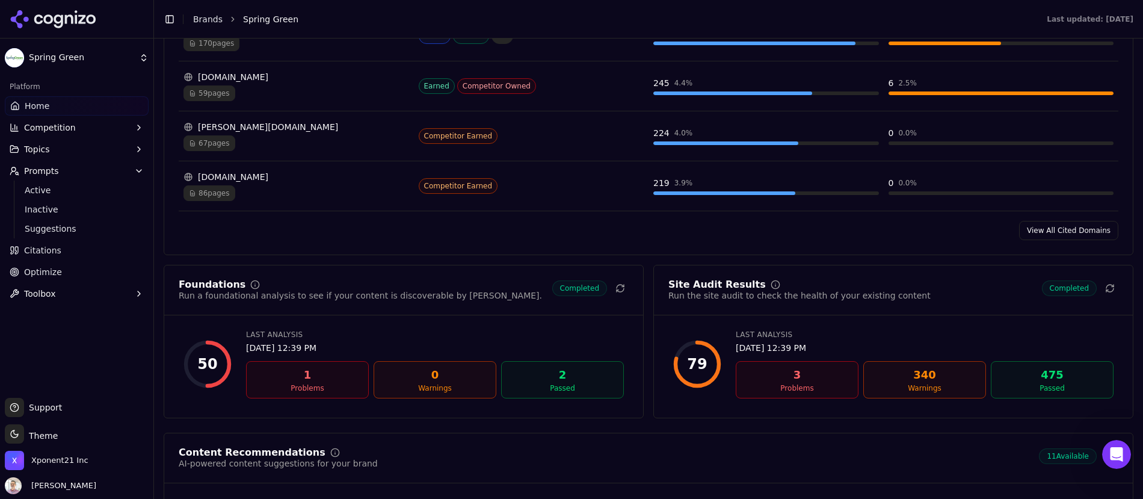
click at [79, 58] on html "Spring Green Platform Home Competition Topics Prompts Active Inactive Suggestio…" at bounding box center [571, 249] width 1143 height 499
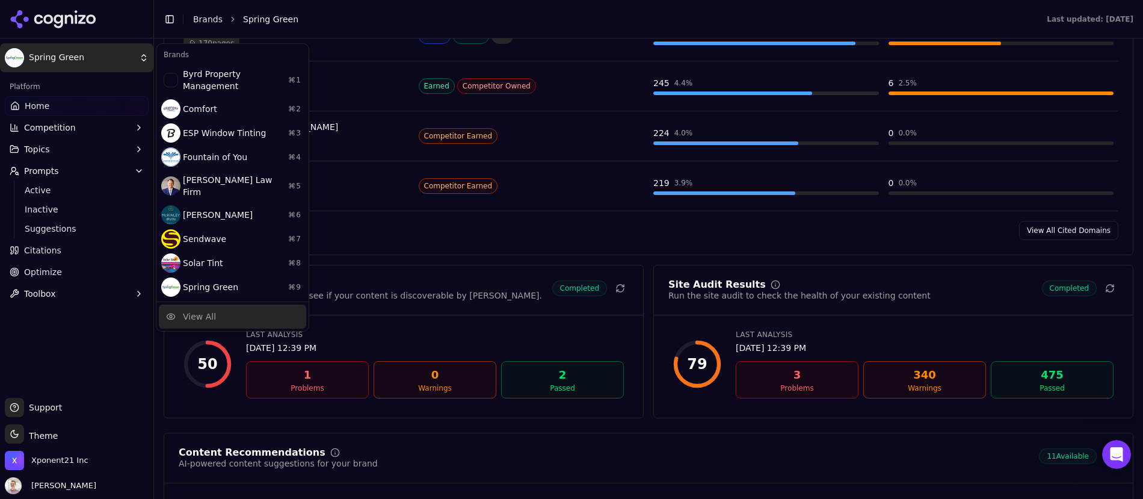
click at [206, 310] on div "View All" at bounding box center [199, 316] width 33 height 12
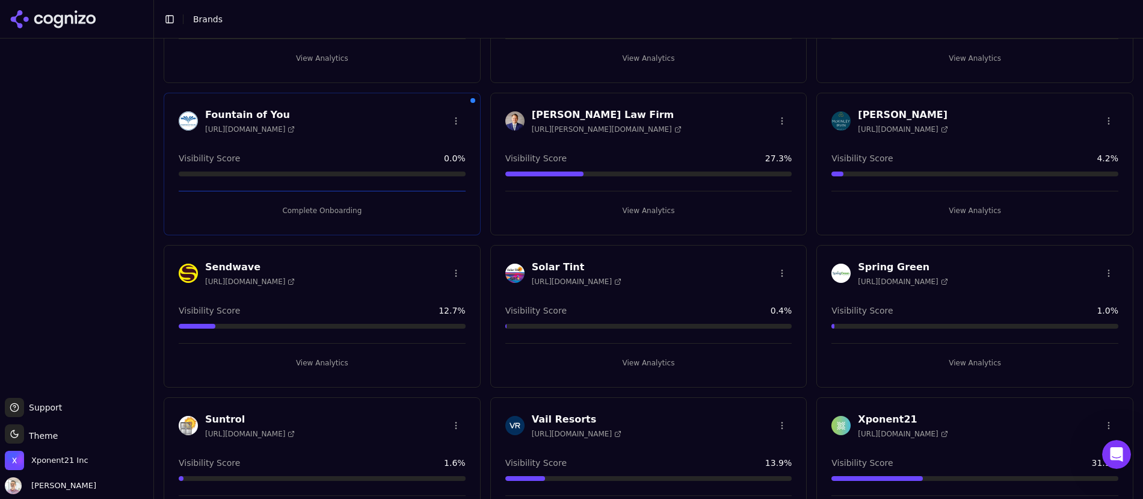
scroll to position [213, 0]
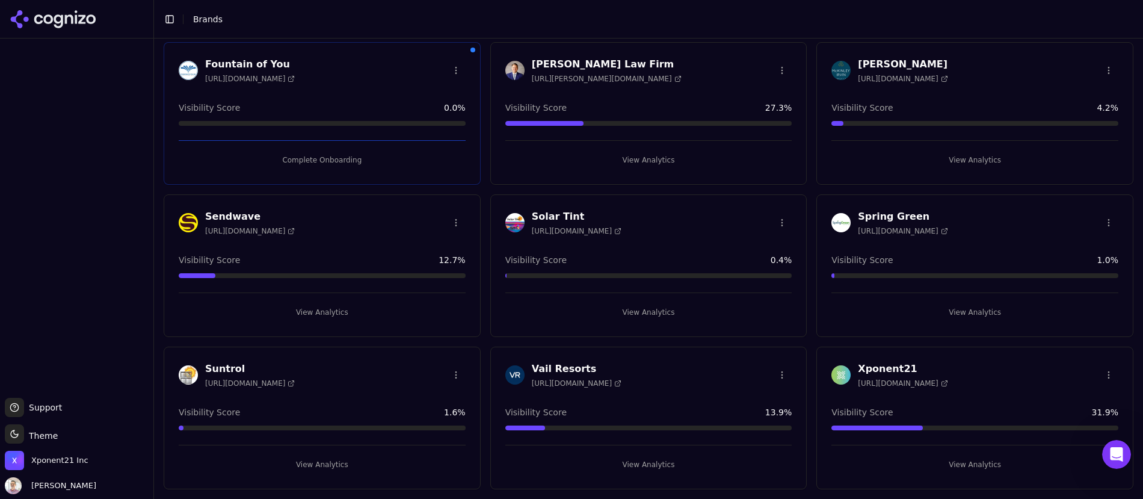
click at [893, 368] on h3 "Xponent21" at bounding box center [903, 368] width 90 height 14
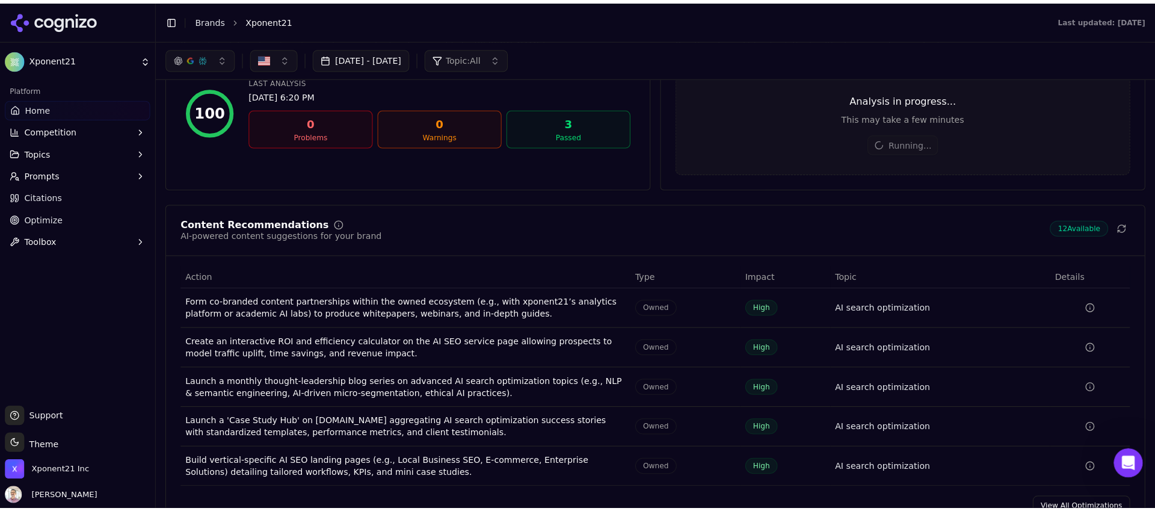
scroll to position [1444, 0]
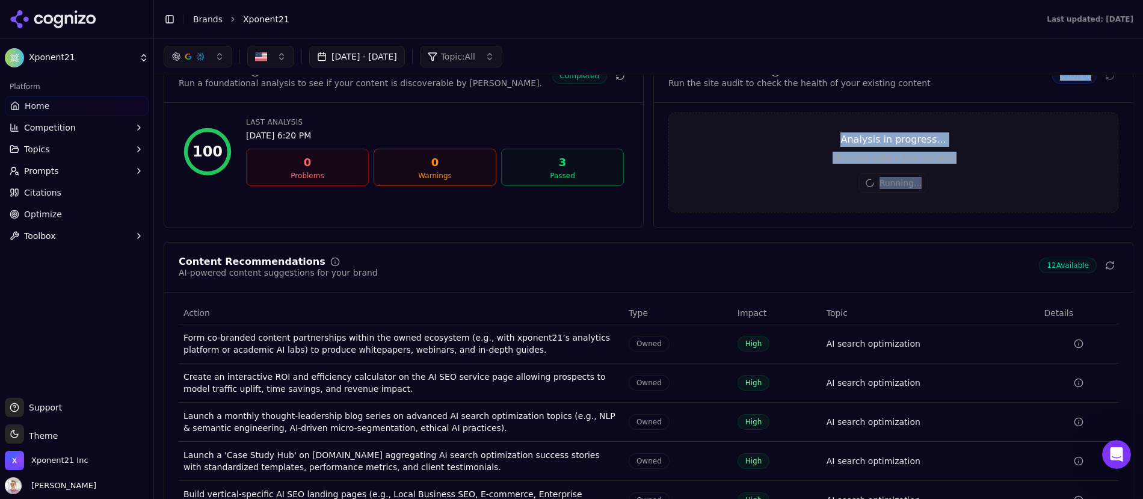
drag, startPoint x: 875, startPoint y: 161, endPoint x: 713, endPoint y: 109, distance: 170.2
click at [711, 108] on div "Site Audit Results Run the site audit to check the health of your existing cont…" at bounding box center [893, 139] width 480 height 175
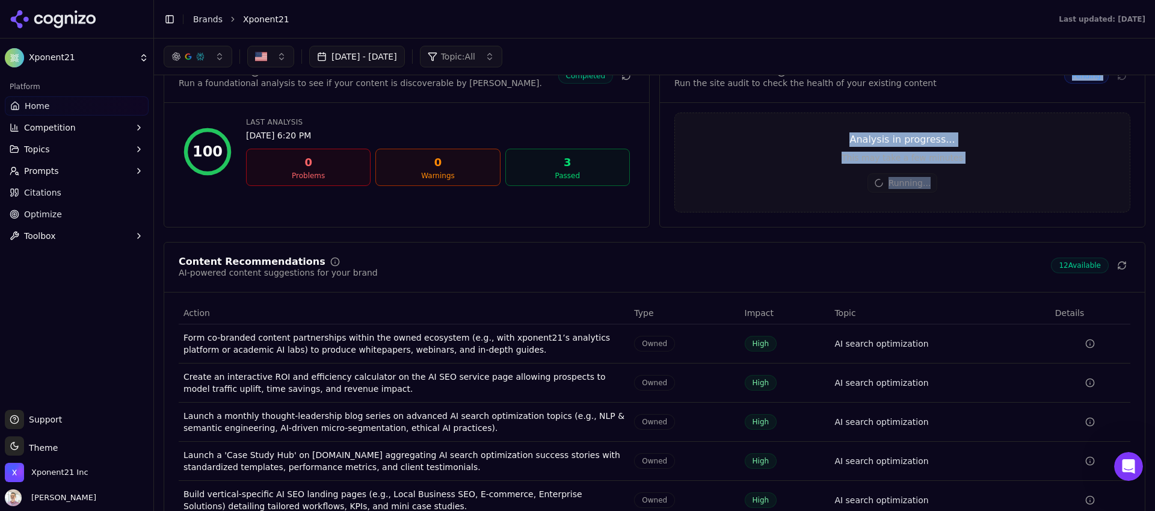
scroll to position [5, 0]
